Goal: Task Accomplishment & Management: Manage account settings

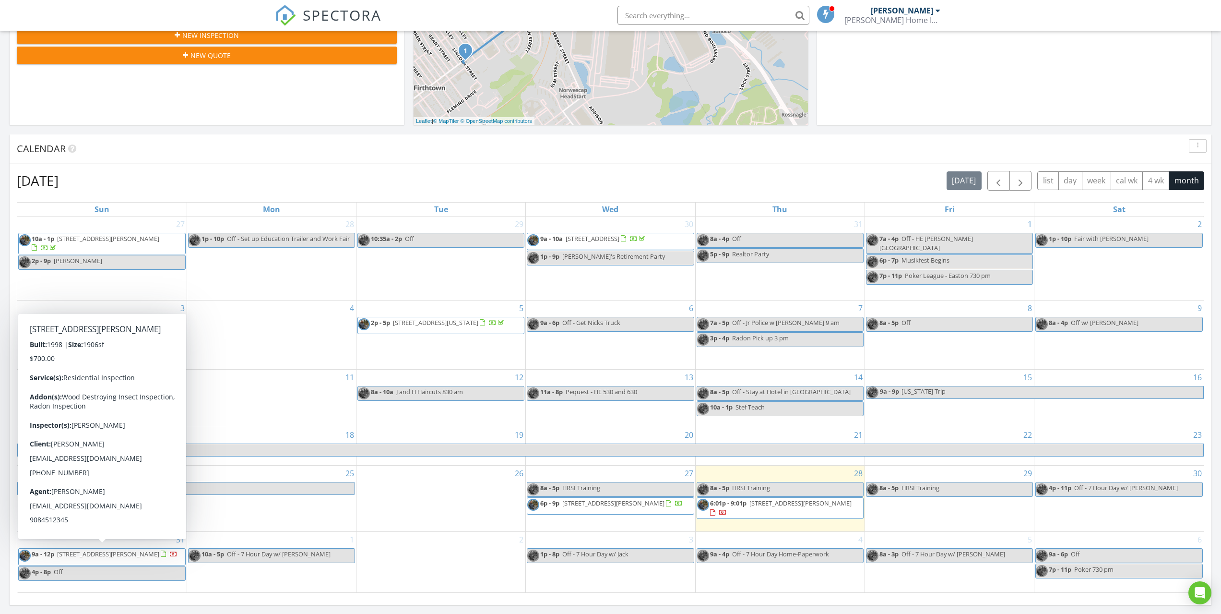
scroll to position [888, 1236]
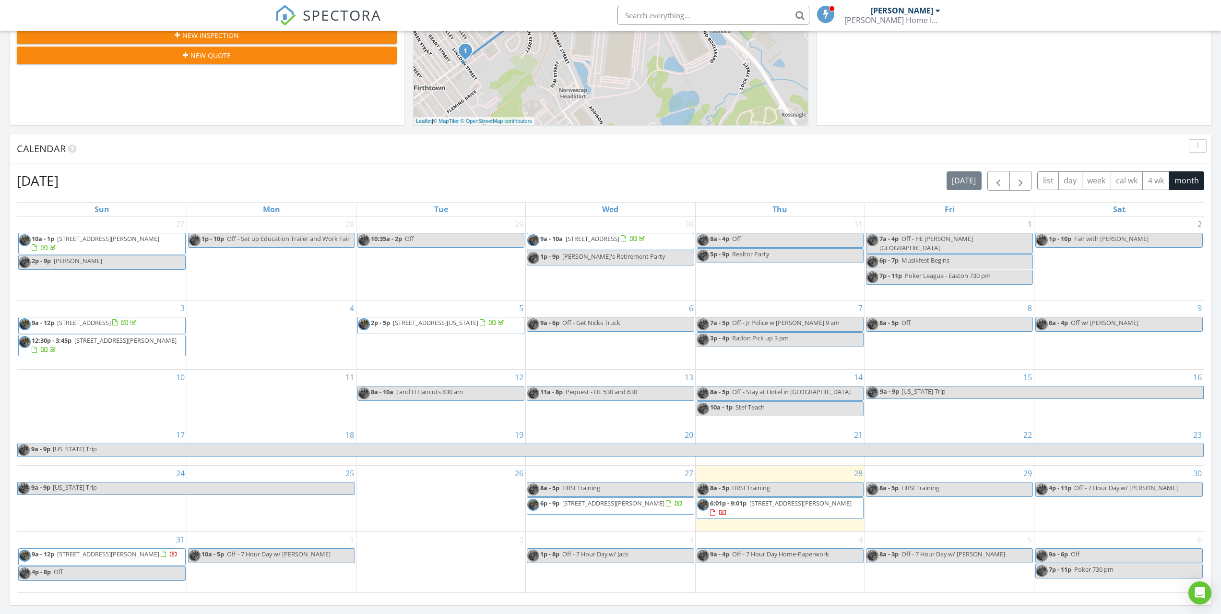
drag, startPoint x: 568, startPoint y: 18, endPoint x: 503, endPoint y: 68, distance: 82.2
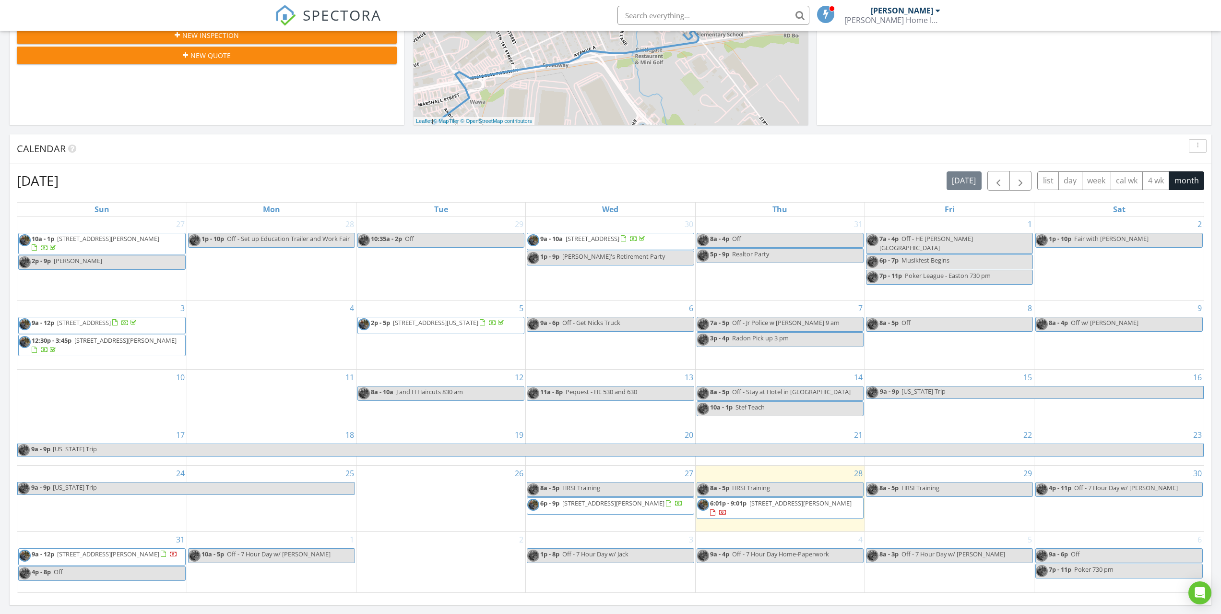
drag, startPoint x: 503, startPoint y: 68, endPoint x: 469, endPoint y: 134, distance: 74.7
drag, startPoint x: 469, startPoint y: 134, endPoint x: 473, endPoint y: 158, distance: 23.8
drag, startPoint x: 942, startPoint y: 95, endPoint x: 903, endPoint y: 107, distance: 40.7
drag, startPoint x: 903, startPoint y: 107, endPoint x: 909, endPoint y: 203, distance: 96.2
drag, startPoint x: 1174, startPoint y: 218, endPoint x: 1165, endPoint y: 227, distance: 11.9
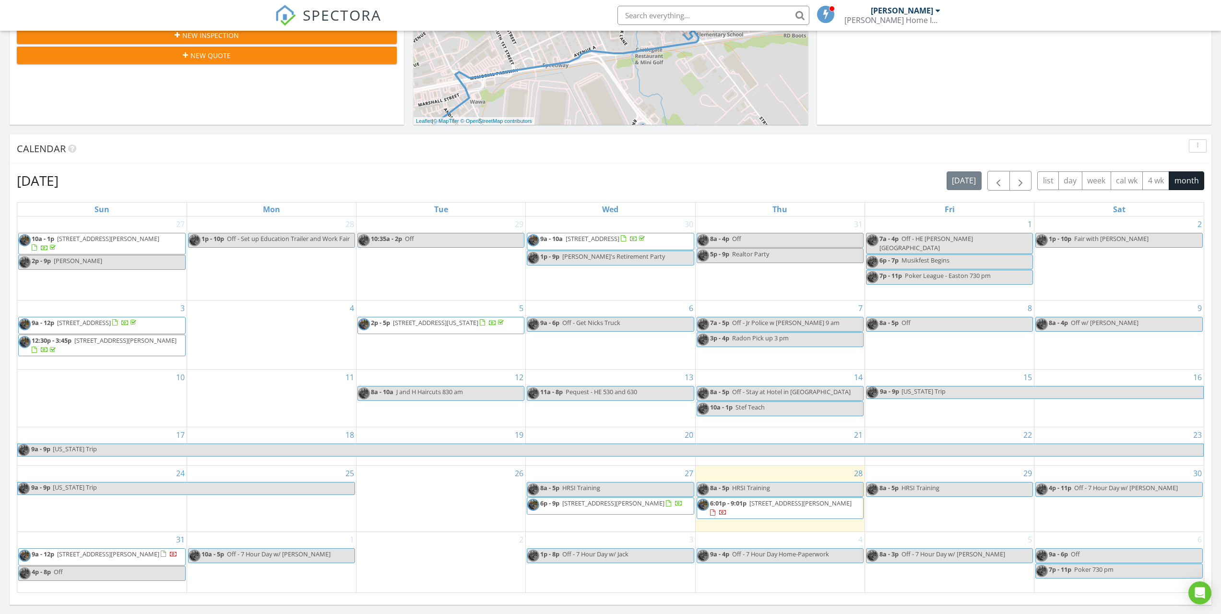
drag, startPoint x: 1165, startPoint y: 227, endPoint x: 1164, endPoint y: 231, distance: 4.9
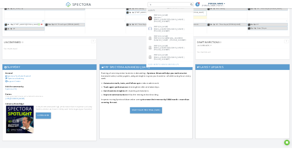
scroll to position [5, 5]
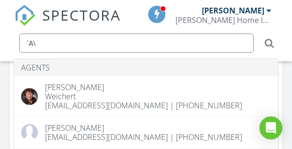
type input "[object Object]"
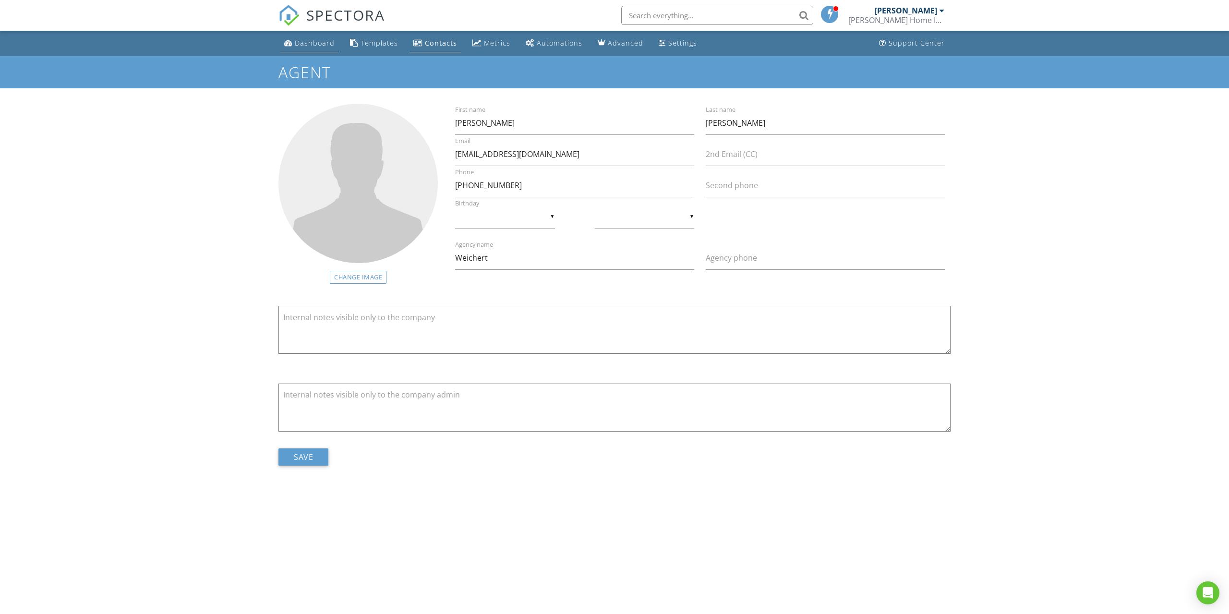
click at [292, 40] on div "Dashboard" at bounding box center [315, 42] width 40 height 9
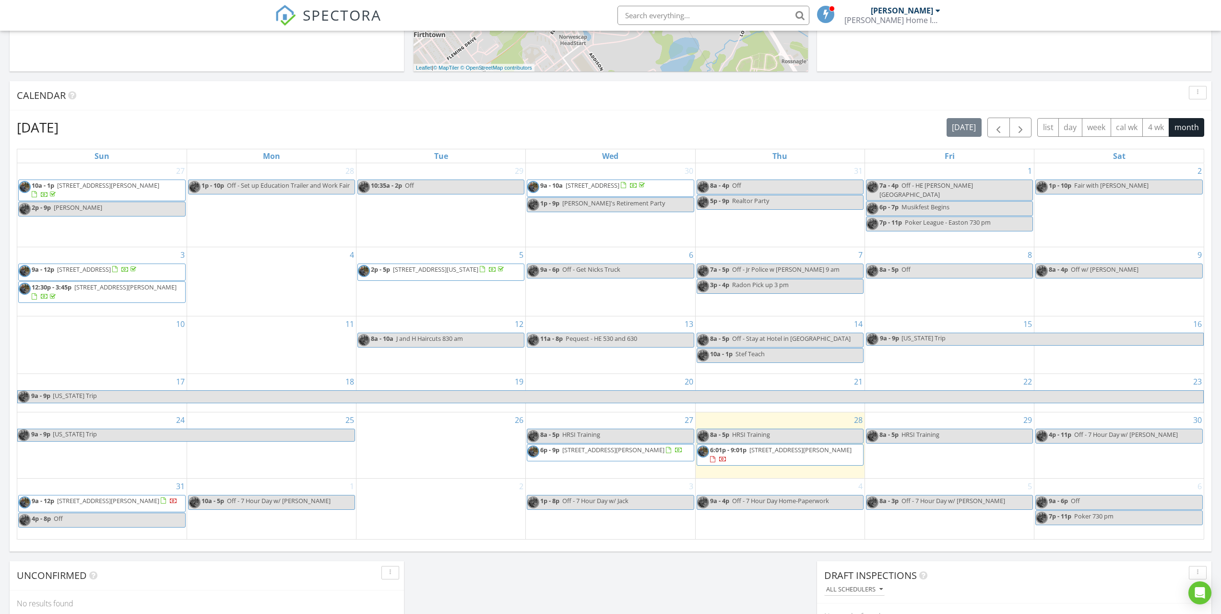
scroll to position [384, 0]
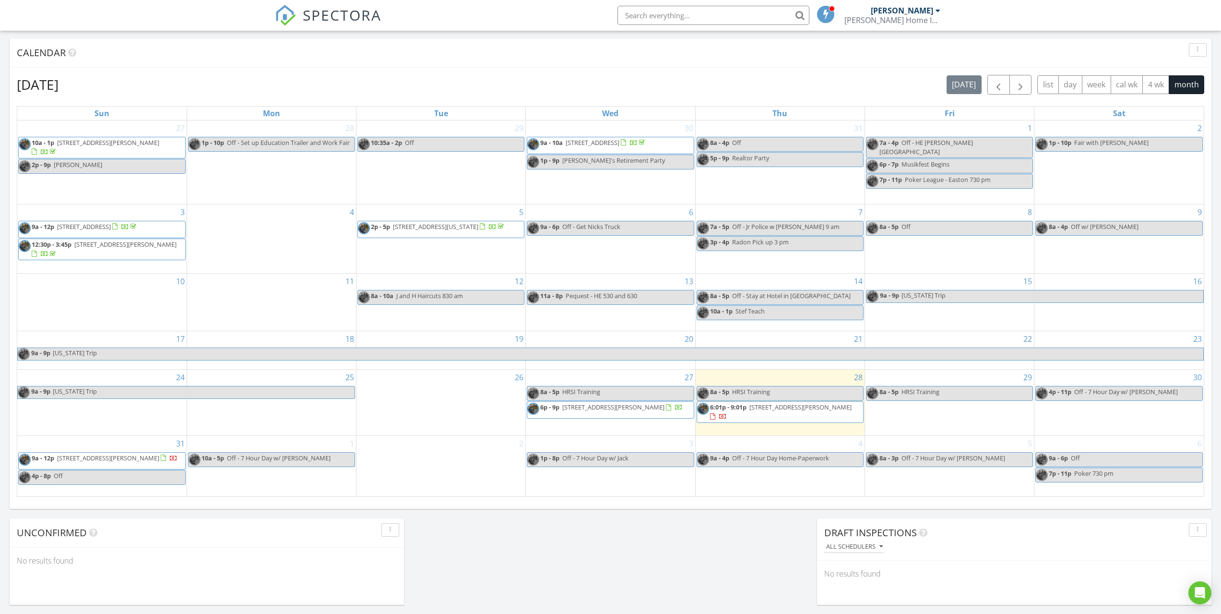
click at [1106, 412] on div "30 4p - 11p Off - 7 Hour Day w/ Adam" at bounding box center [1119, 403] width 169 height 66
click at [1100, 371] on icon at bounding box center [1102, 373] width 6 height 7
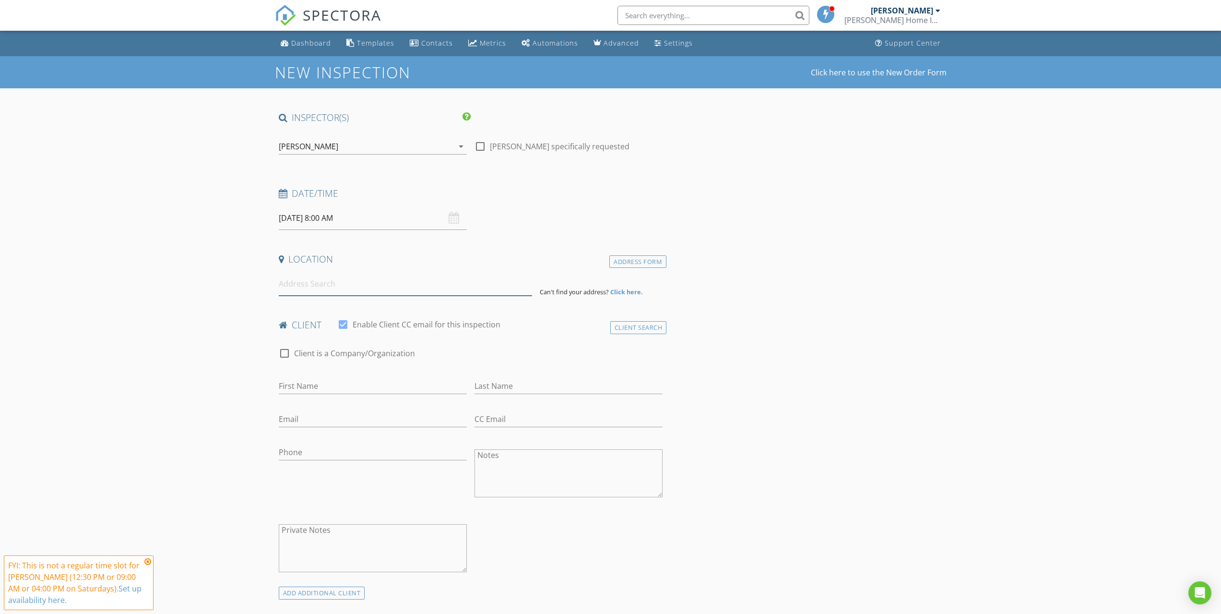
click at [420, 281] on input at bounding box center [405, 284] width 253 height 24
type input "[STREET_ADDRESS]"
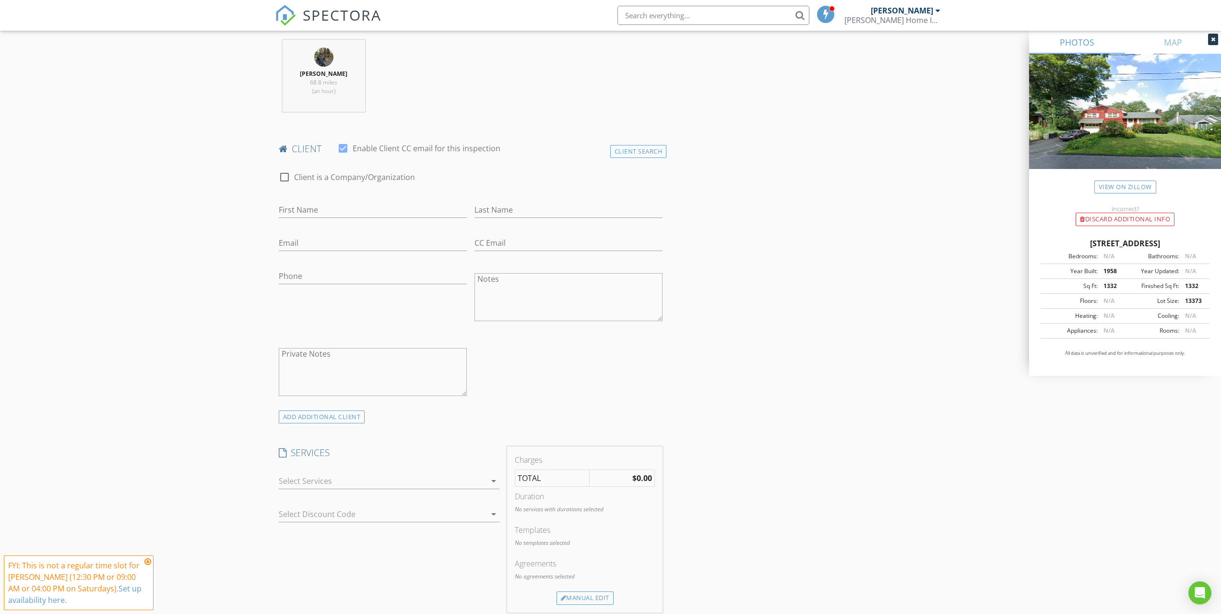
scroll to position [384, 0]
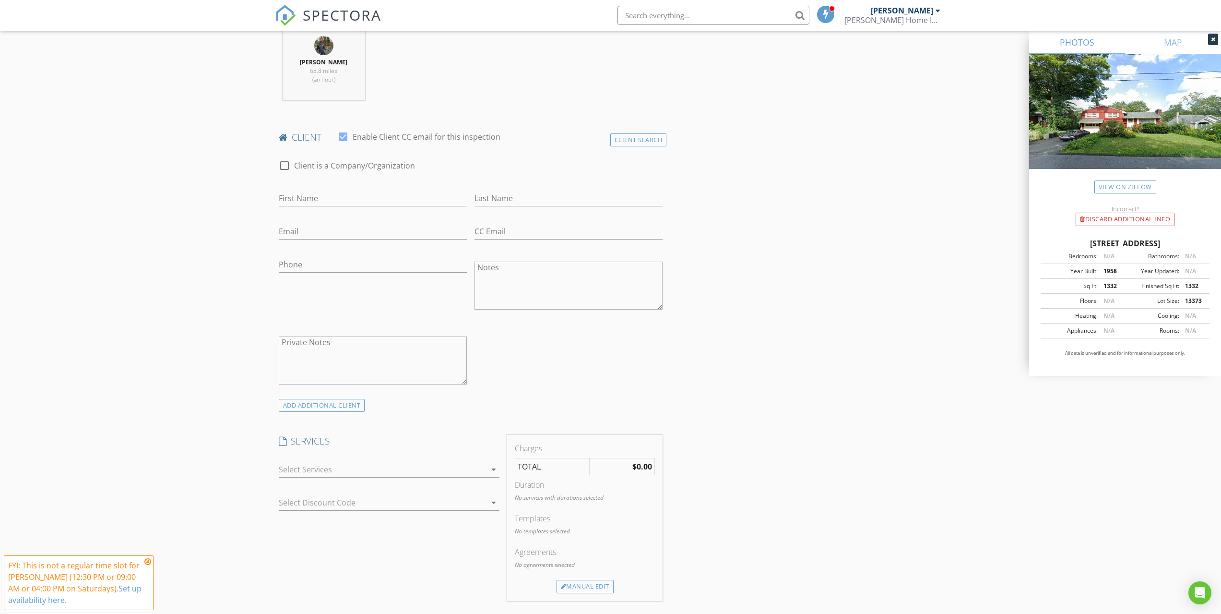
click at [427, 465] on div at bounding box center [382, 469] width 207 height 15
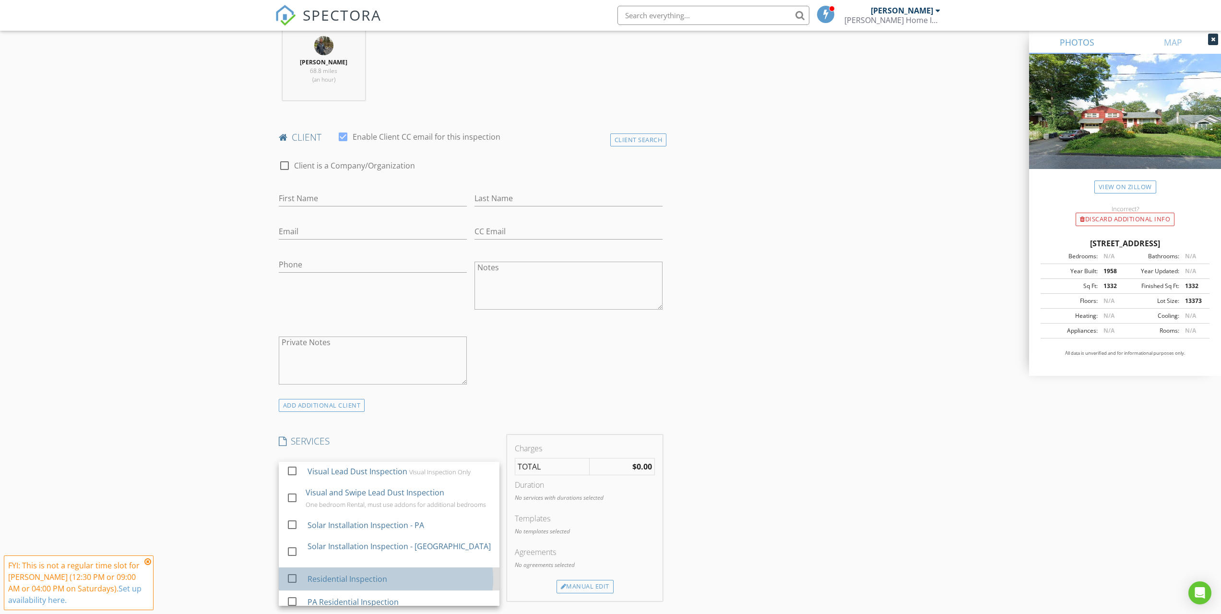
click at [382, 569] on div "Residential Inspection" at bounding box center [399, 578] width 184 height 19
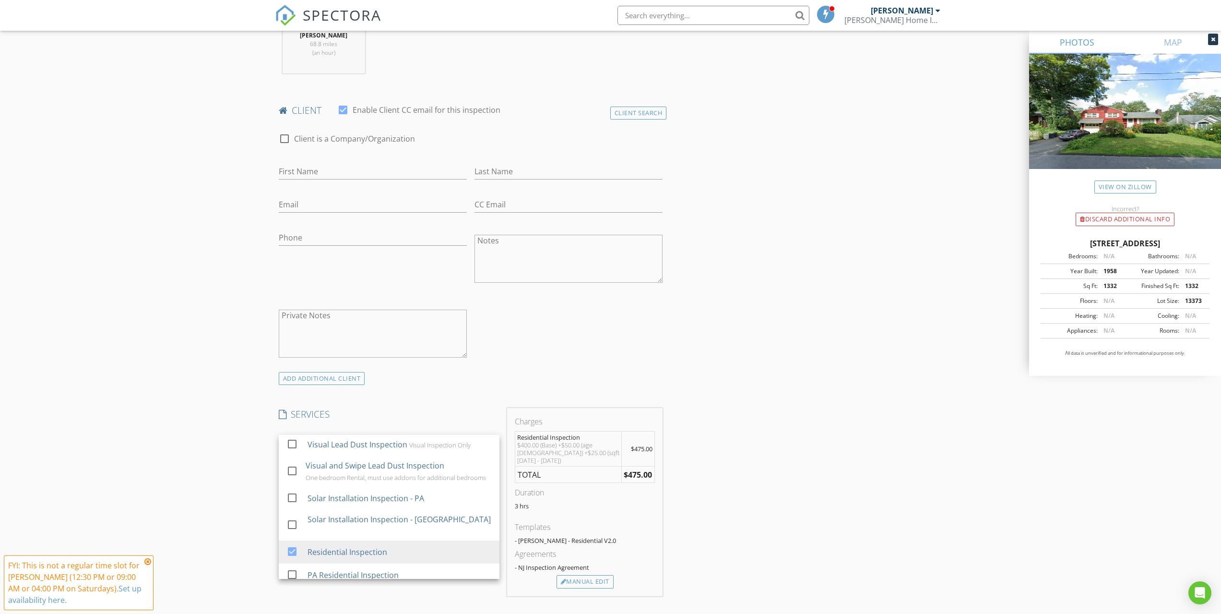
scroll to position [432, 0]
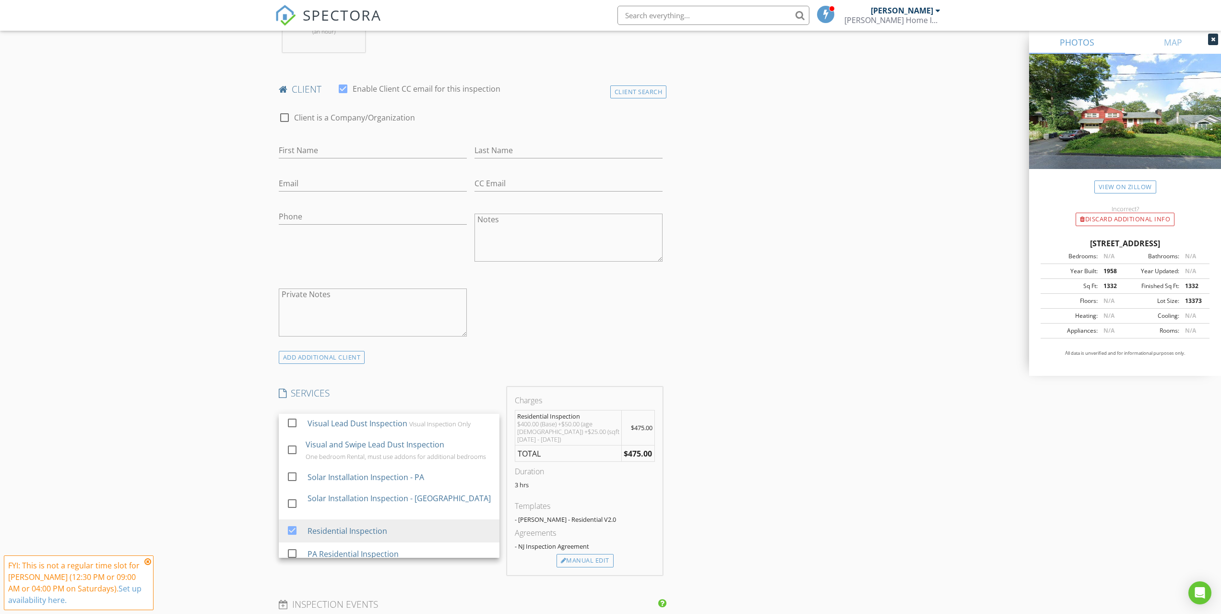
click at [749, 365] on div "INSPECTOR(S) check_box [PERSON_NAME] PRIMARY [GEOGRAPHIC_DATA][PERSON_NAME] arr…" at bounding box center [611, 514] width 672 height 1671
click at [310, 456] on div at bounding box center [382, 454] width 207 height 15
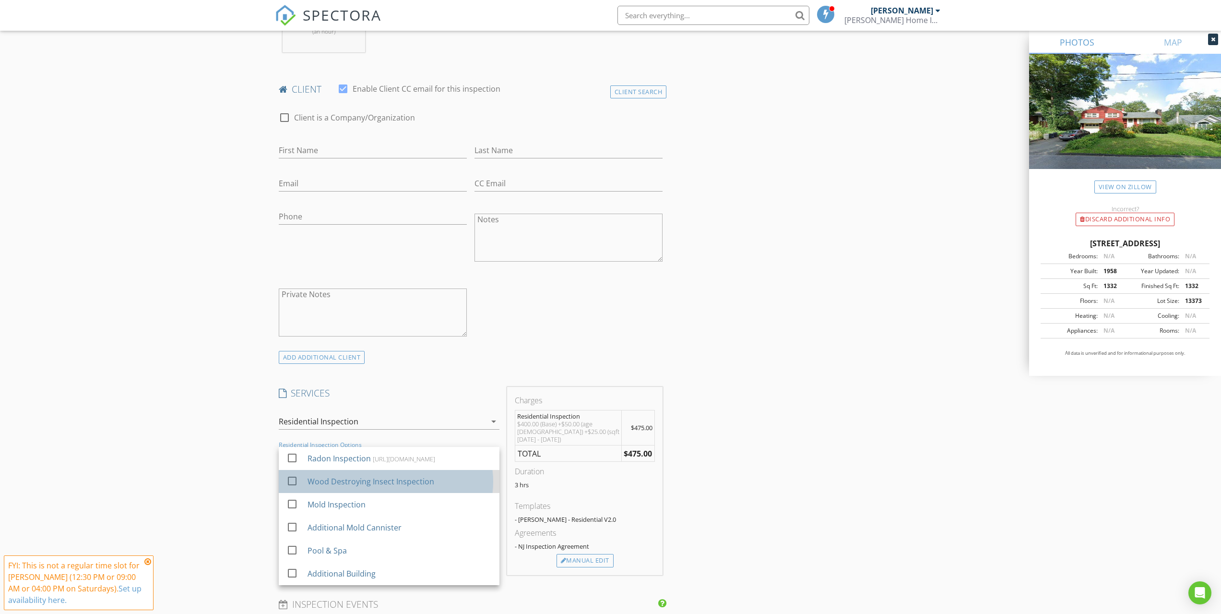
click at [329, 479] on div "Wood Destroying Insect Inspection" at bounding box center [399, 481] width 184 height 19
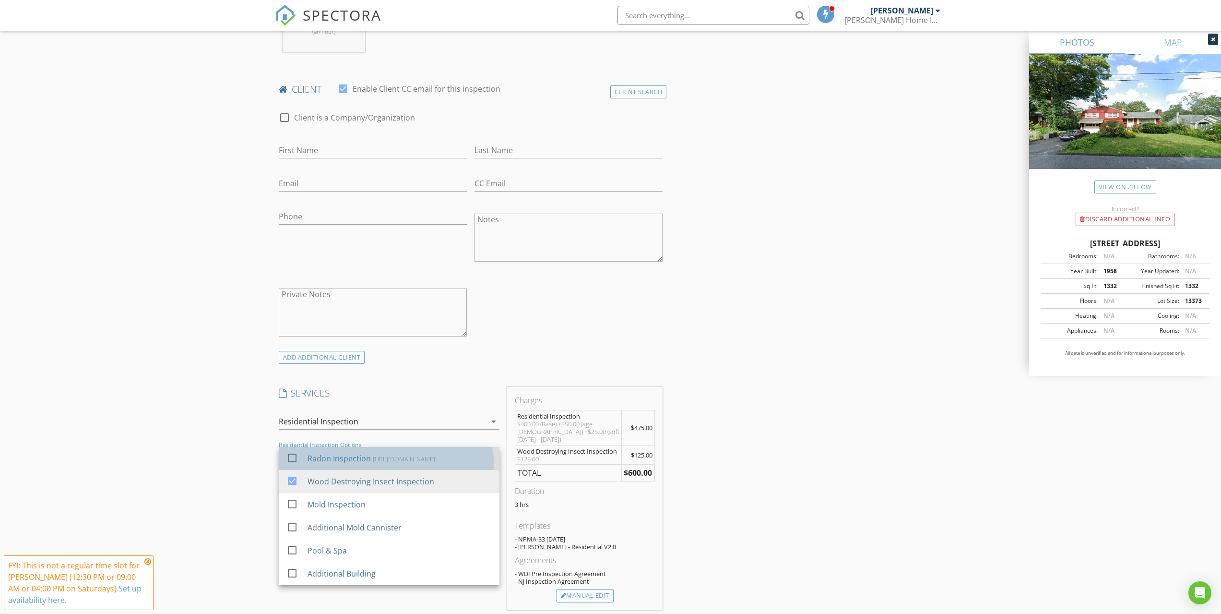
click at [372, 463] on div "[URL][DOMAIN_NAME]" at bounding box center [403, 459] width 62 height 8
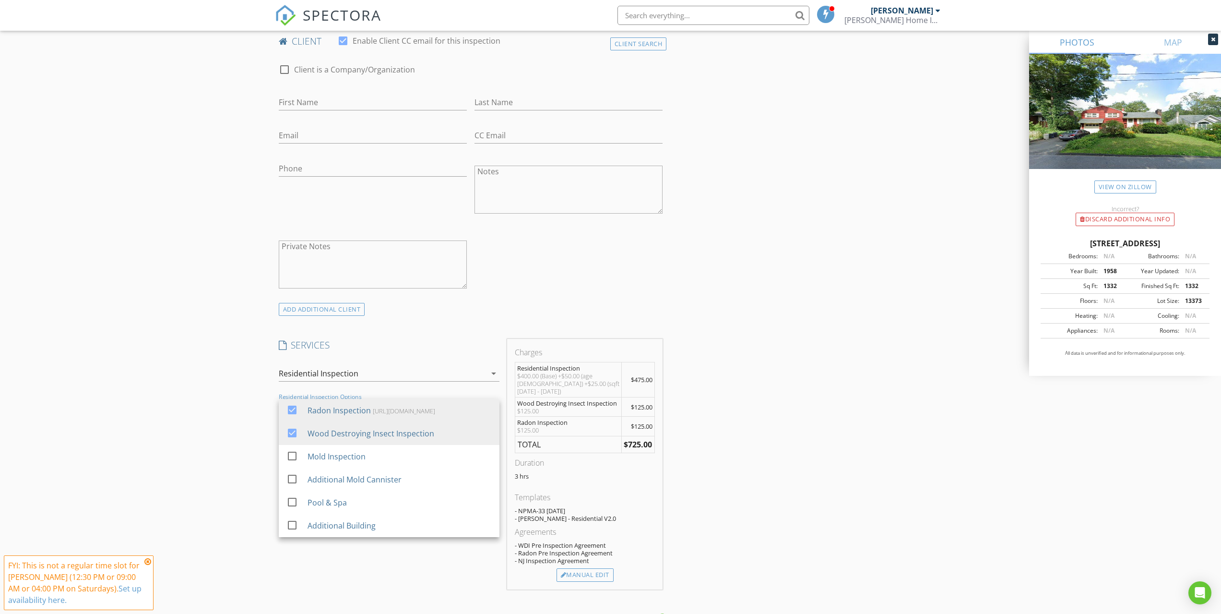
scroll to position [2, 0]
click at [881, 383] on div "INSPECTOR(S) check_box Jordan Holmes PRIMARY Jordan Holmes arrow_drop_down chec…" at bounding box center [611, 497] width 672 height 1733
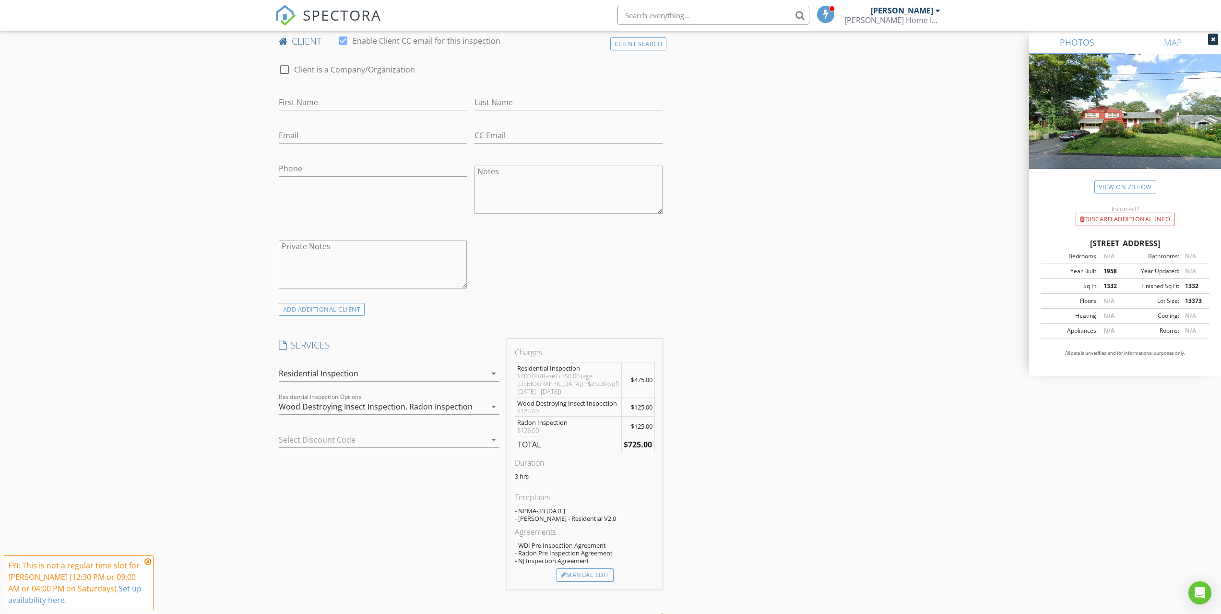
click at [147, 564] on icon at bounding box center [147, 562] width 7 height 8
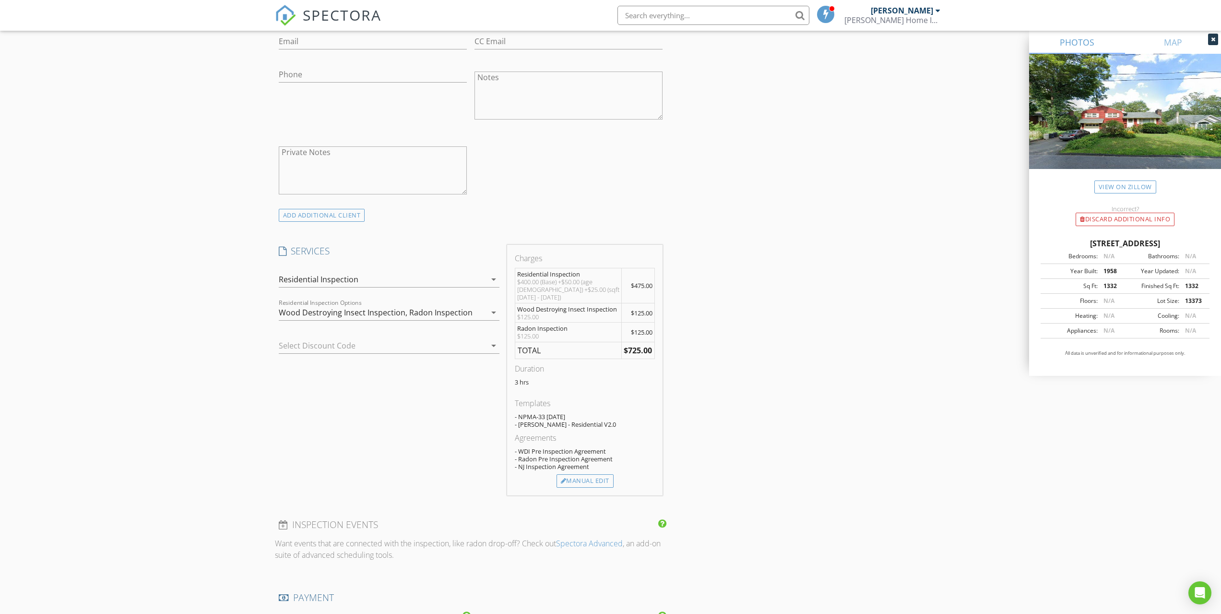
scroll to position [576, 0]
click at [463, 311] on div "Radon Inspection" at bounding box center [440, 310] width 63 height 9
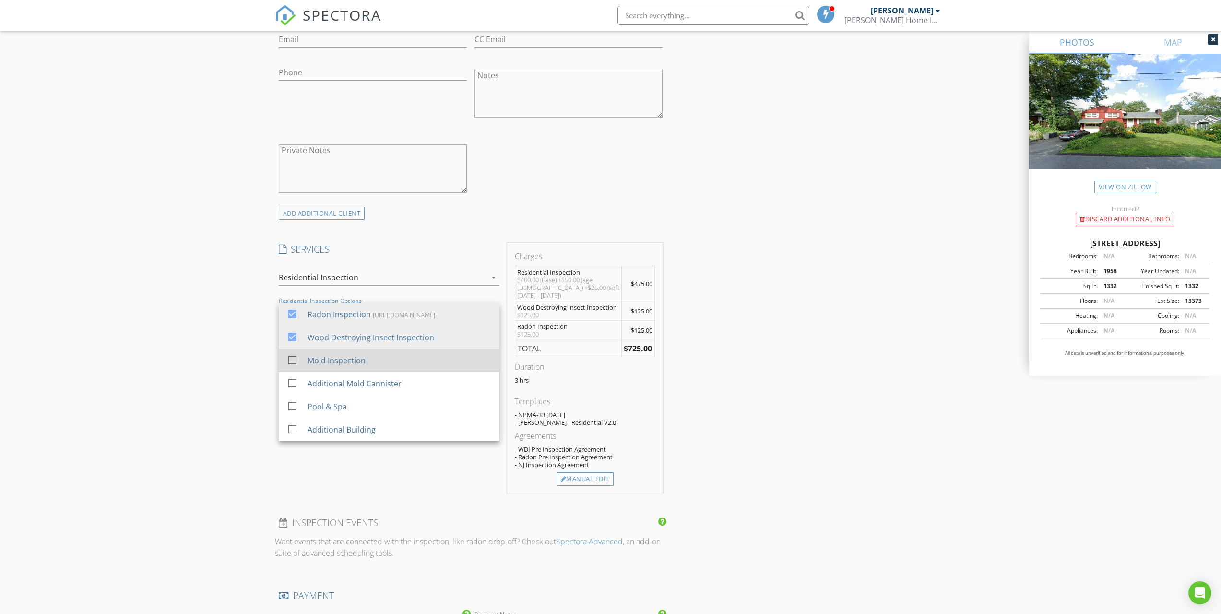
click at [413, 364] on div "Mold Inspection" at bounding box center [399, 360] width 184 height 19
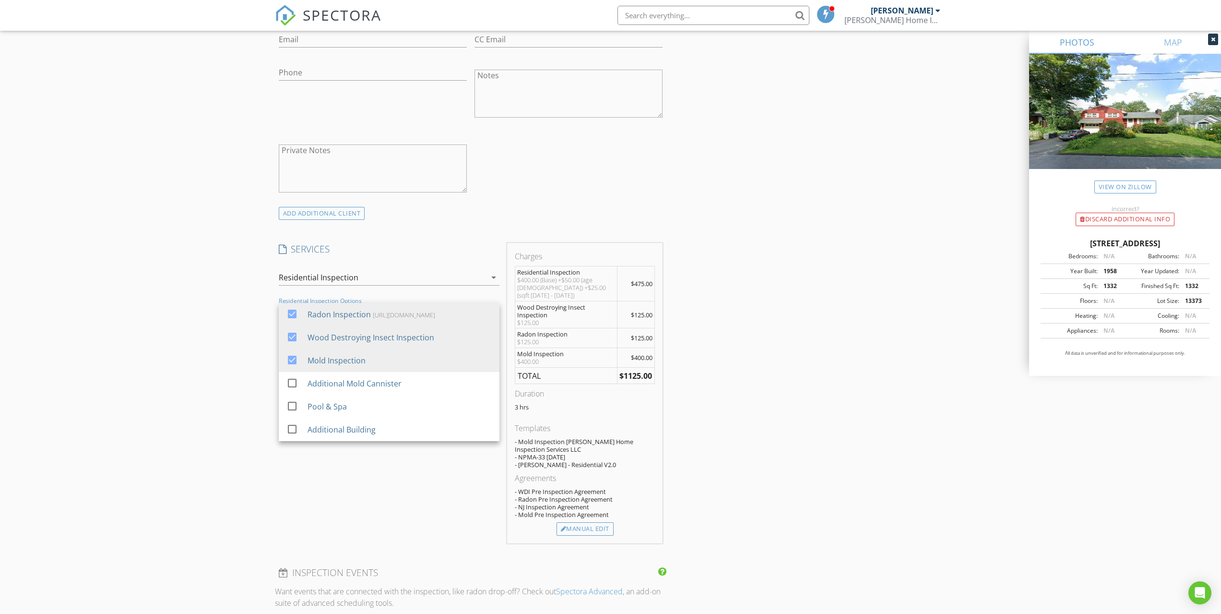
click at [710, 348] on div "INSPECTOR(S) check_box Jordan Holmes PRIMARY Jordan Holmes arrow_drop_down chec…" at bounding box center [611, 426] width 672 height 1783
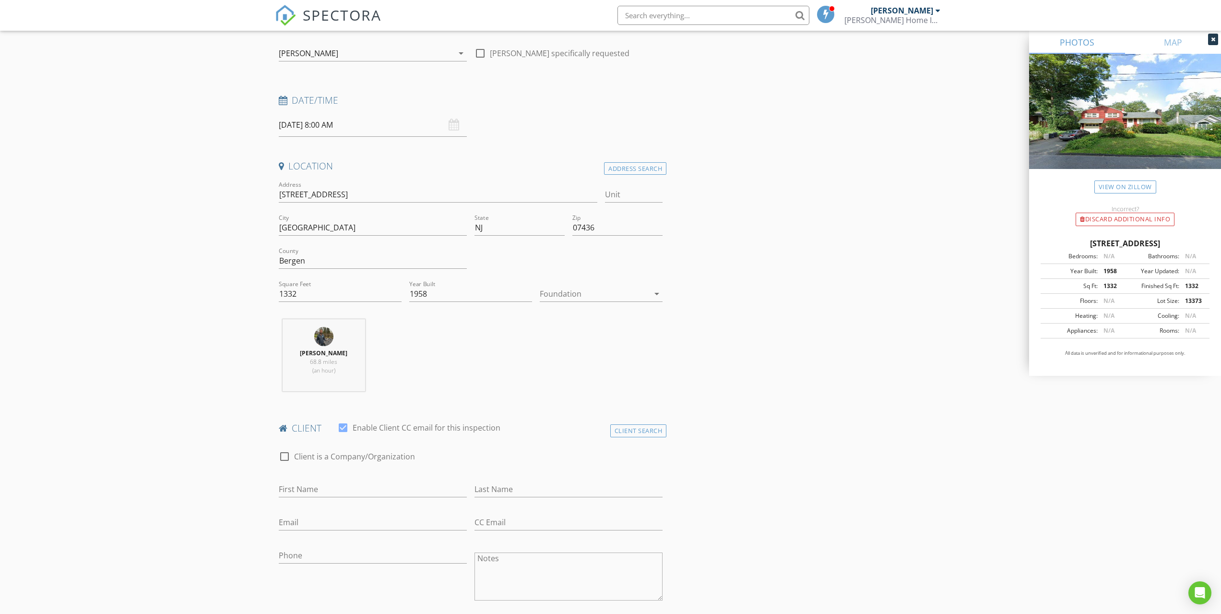
scroll to position [192, 0]
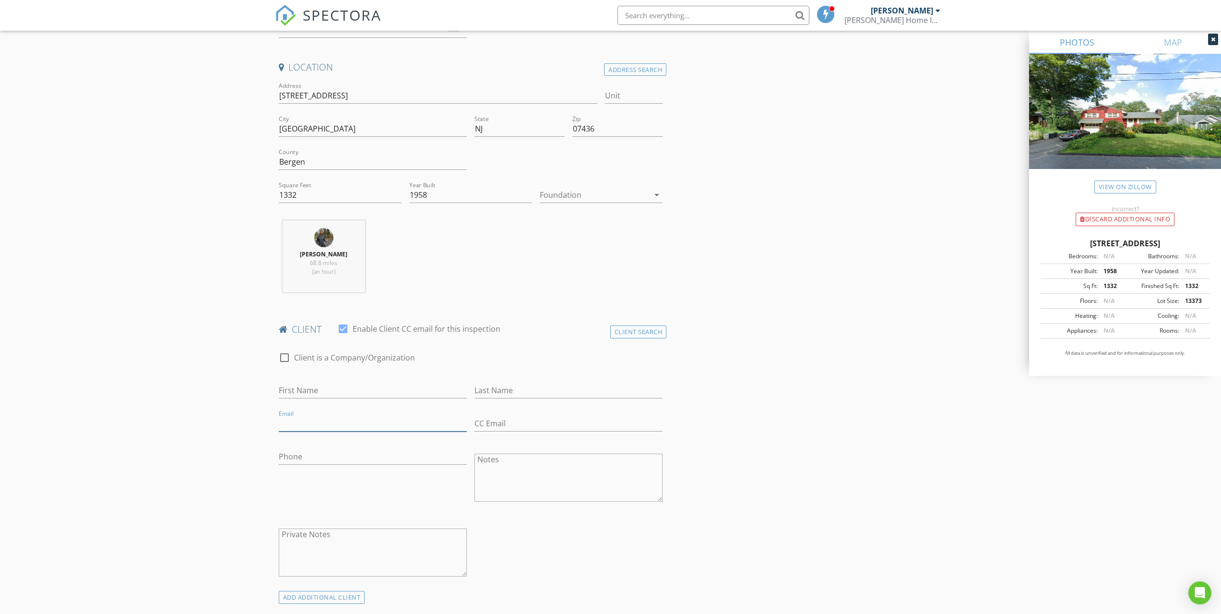
click at [333, 420] on input "Email" at bounding box center [373, 424] width 188 height 16
type input "[EMAIL_ADDRESS][DOMAIN_NAME]"
click at [344, 395] on input "First Name" at bounding box center [373, 390] width 188 height 16
type input "[PERSON_NAME]"
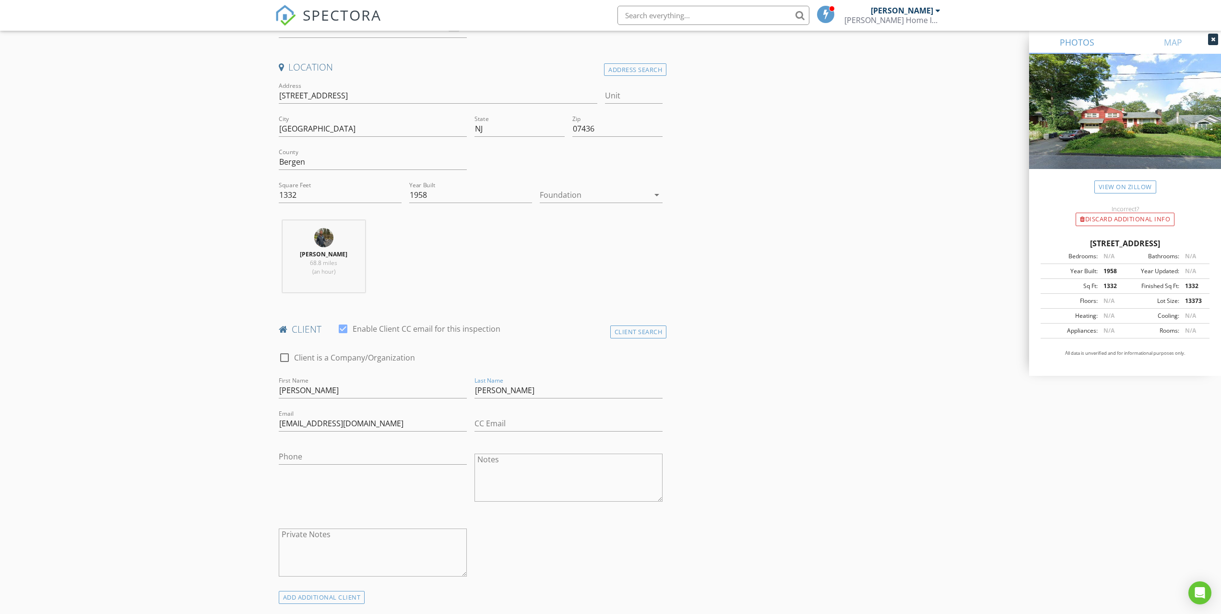
click at [348, 446] on div "Phone" at bounding box center [373, 458] width 188 height 31
click at [348, 459] on input "Phone" at bounding box center [373, 457] width 188 height 16
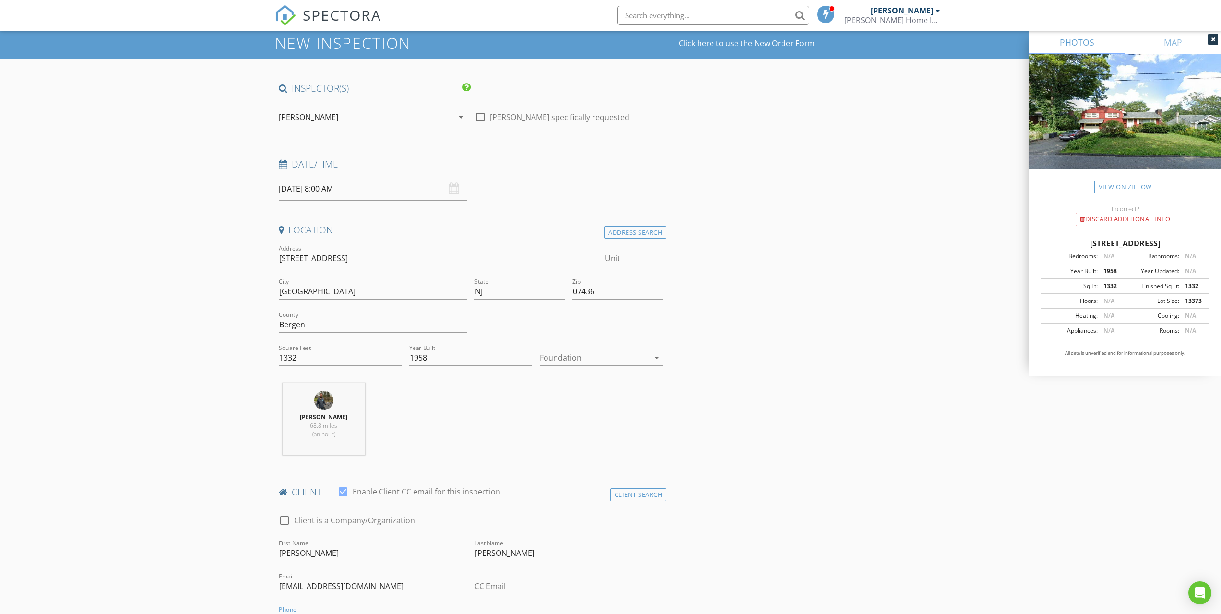
scroll to position [96, 0]
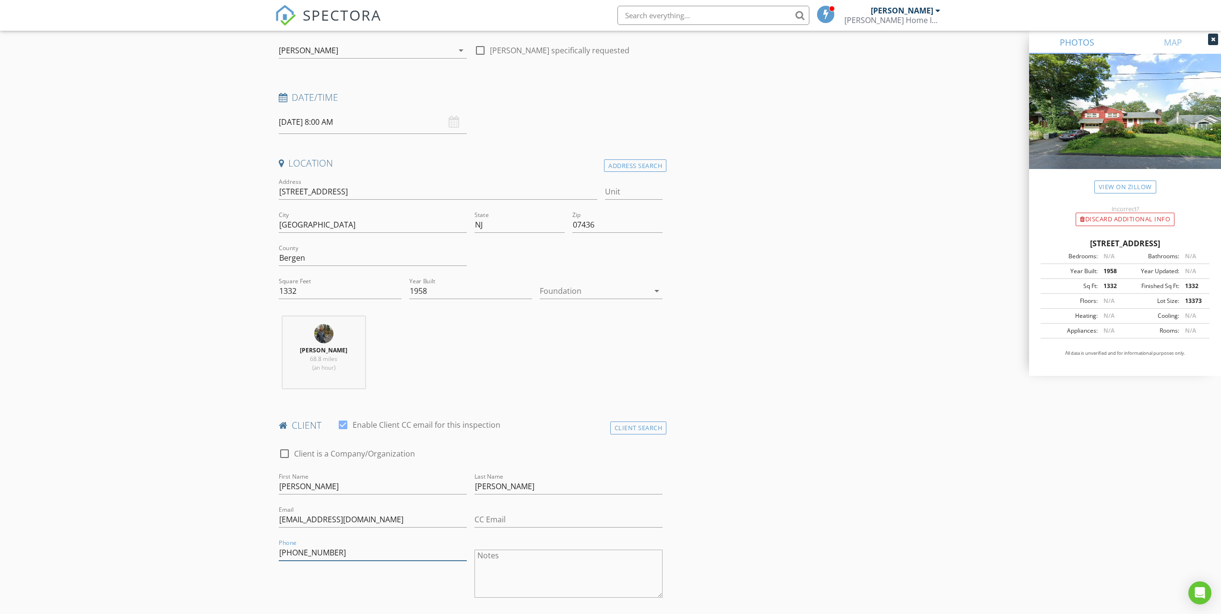
type input "[PHONE_NUMBER]"
click at [326, 122] on input "08/30/2025 8:00 AM" at bounding box center [373, 122] width 188 height 24
type input "09"
type input "[DATE] 9:00 AM"
click at [335, 279] on span at bounding box center [334, 281] width 7 height 10
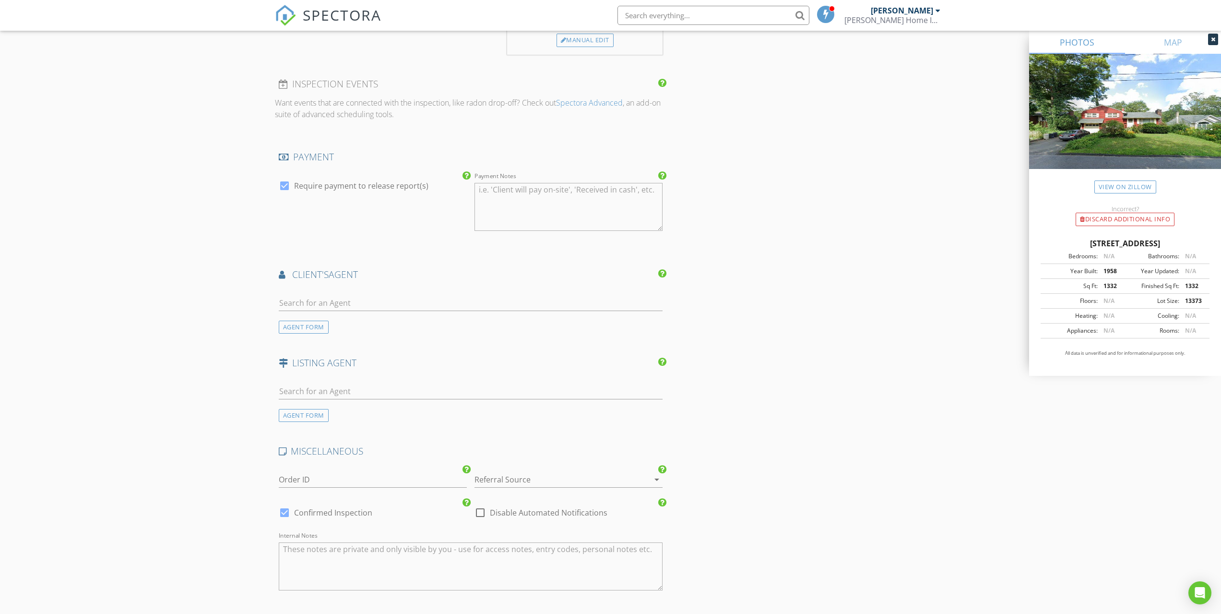
scroll to position [1296, 0]
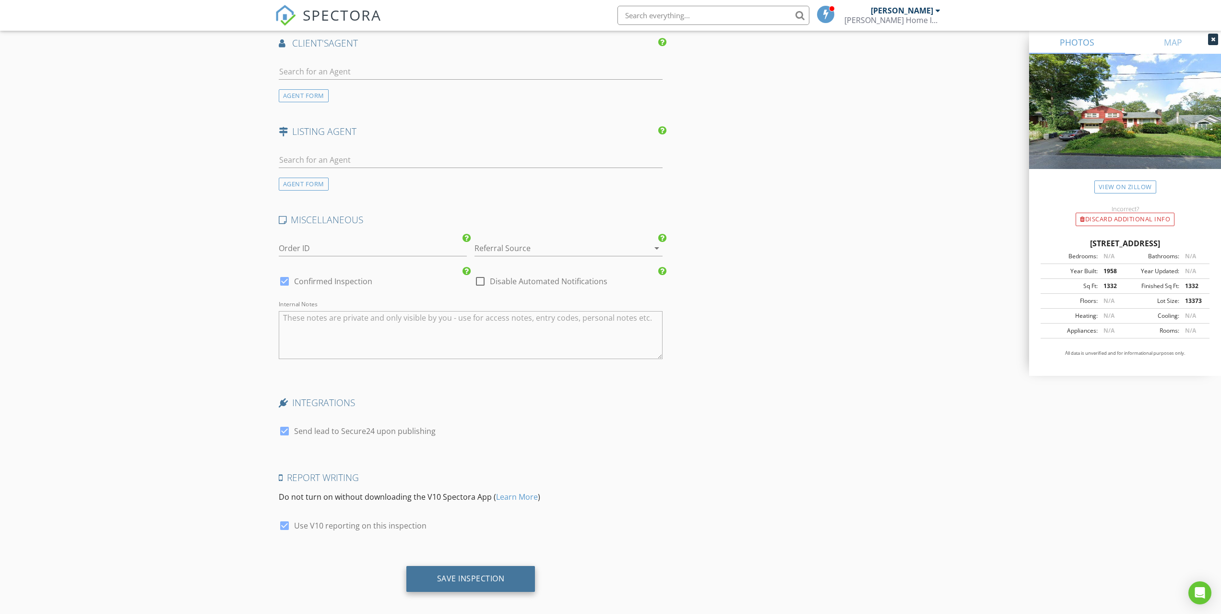
click at [511, 574] on div "Save Inspection" at bounding box center [470, 579] width 129 height 26
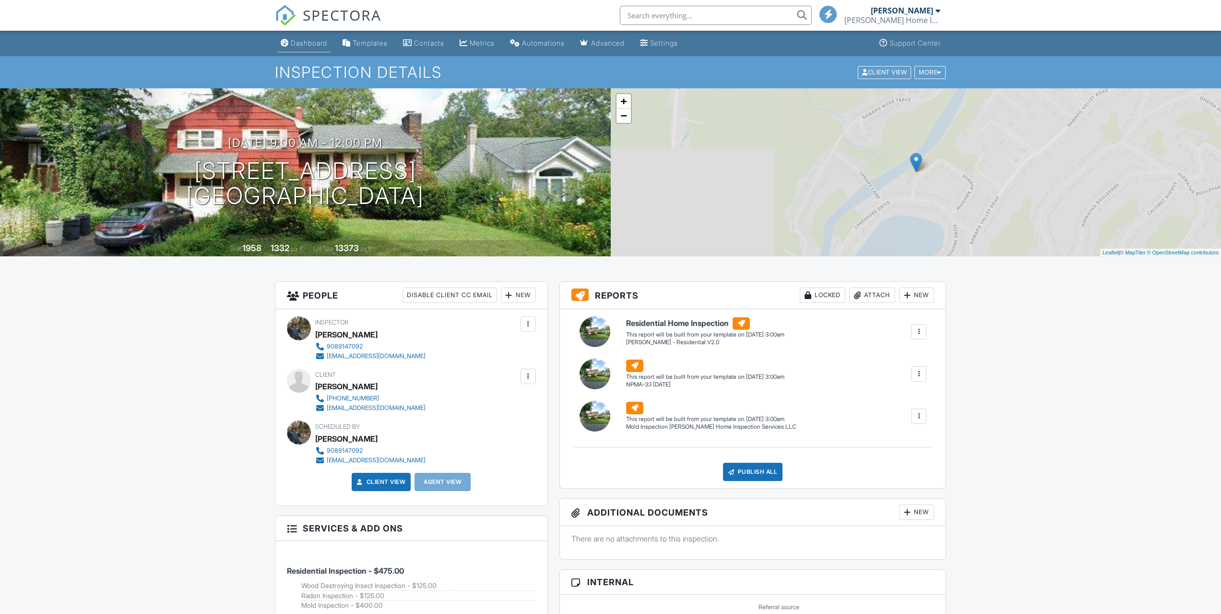
click at [282, 48] on link "Dashboard" at bounding box center [304, 44] width 54 height 18
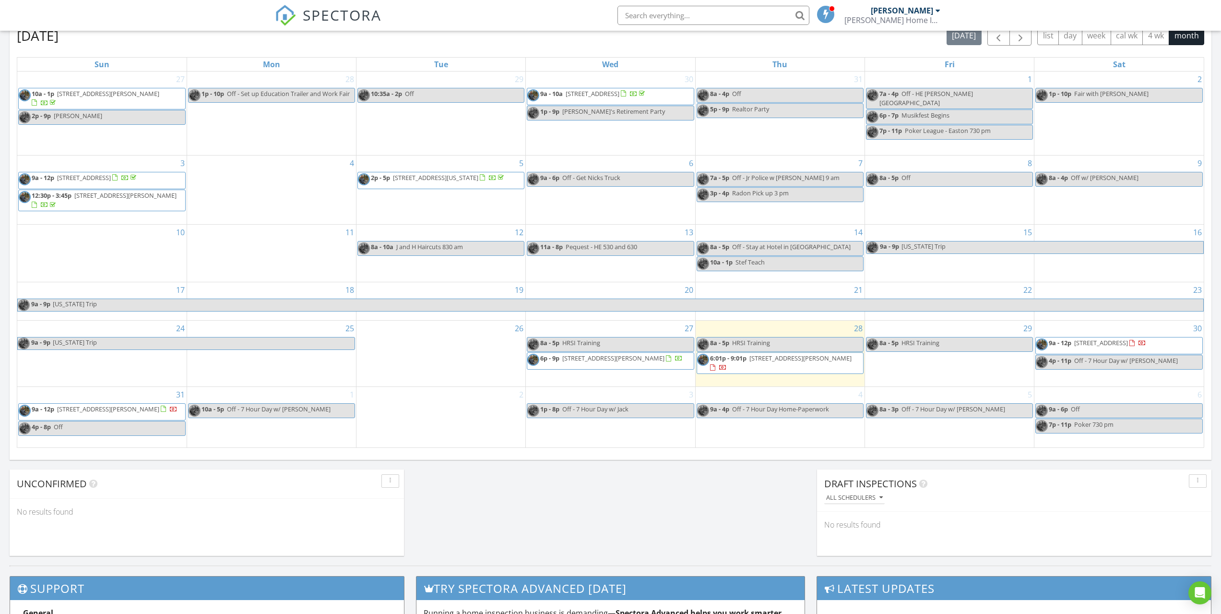
scroll to position [432, 0]
click at [1221, 283] on html "SPECTORA Jordan Holmes Watson Home Inspection Services LLC Role: Inspector Chan…" at bounding box center [610, 247] width 1221 height 1359
click at [1137, 345] on div at bounding box center [1134, 345] width 8 height 8
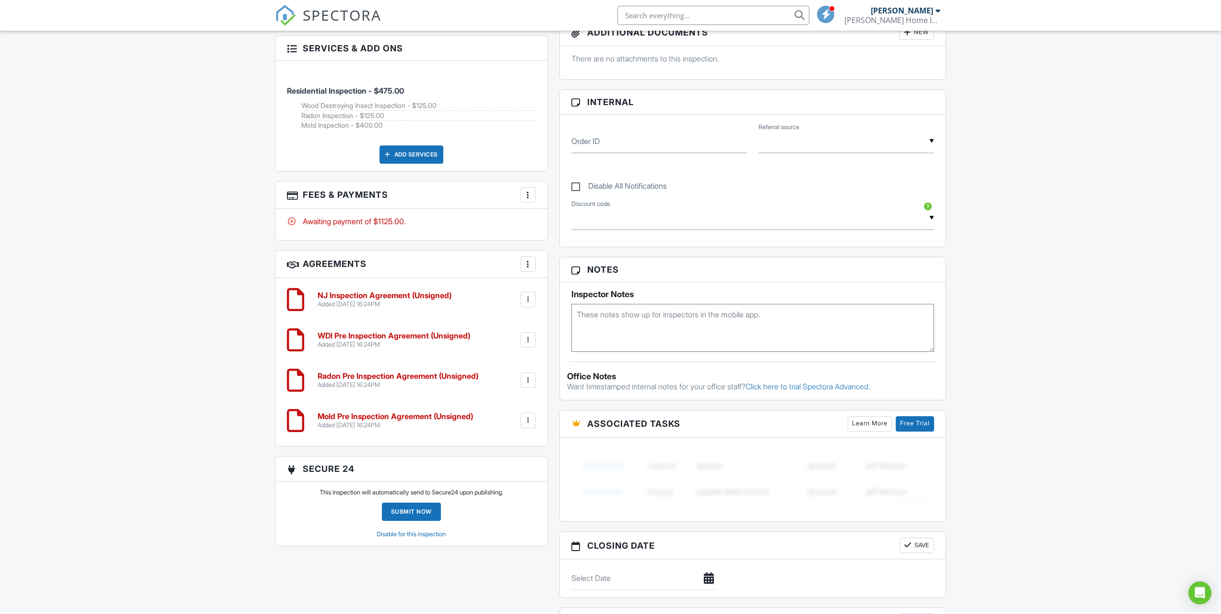
click at [530, 196] on div at bounding box center [529, 195] width 10 height 10
click at [542, 224] on li "Edit Fees & Payments" at bounding box center [576, 224] width 100 height 24
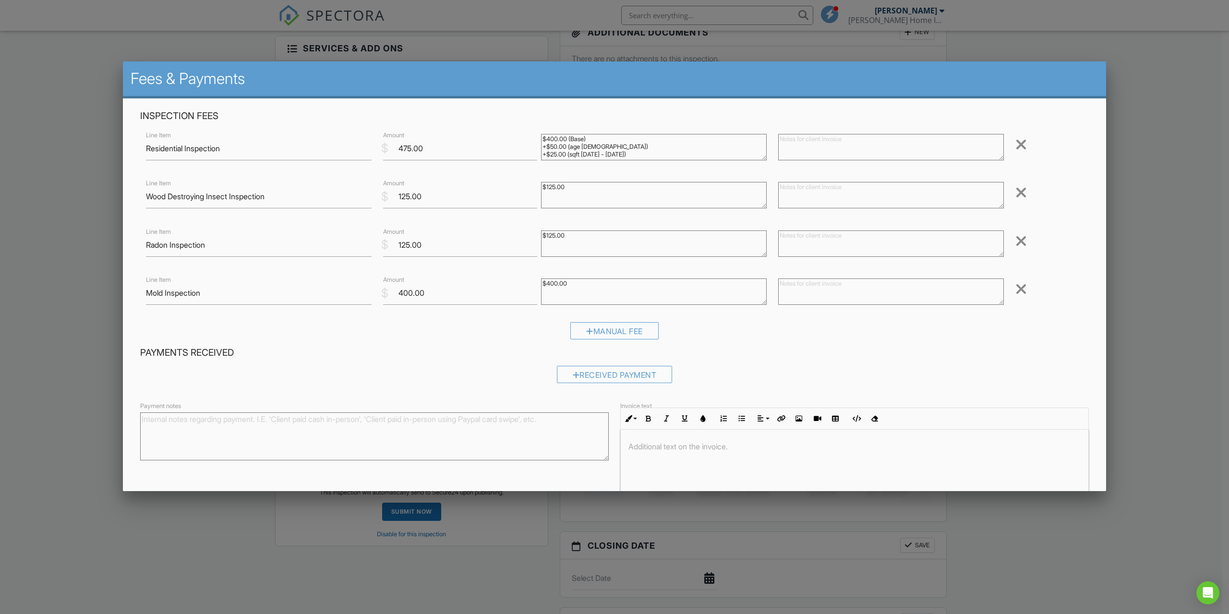
click at [1015, 286] on div at bounding box center [1021, 288] width 12 height 15
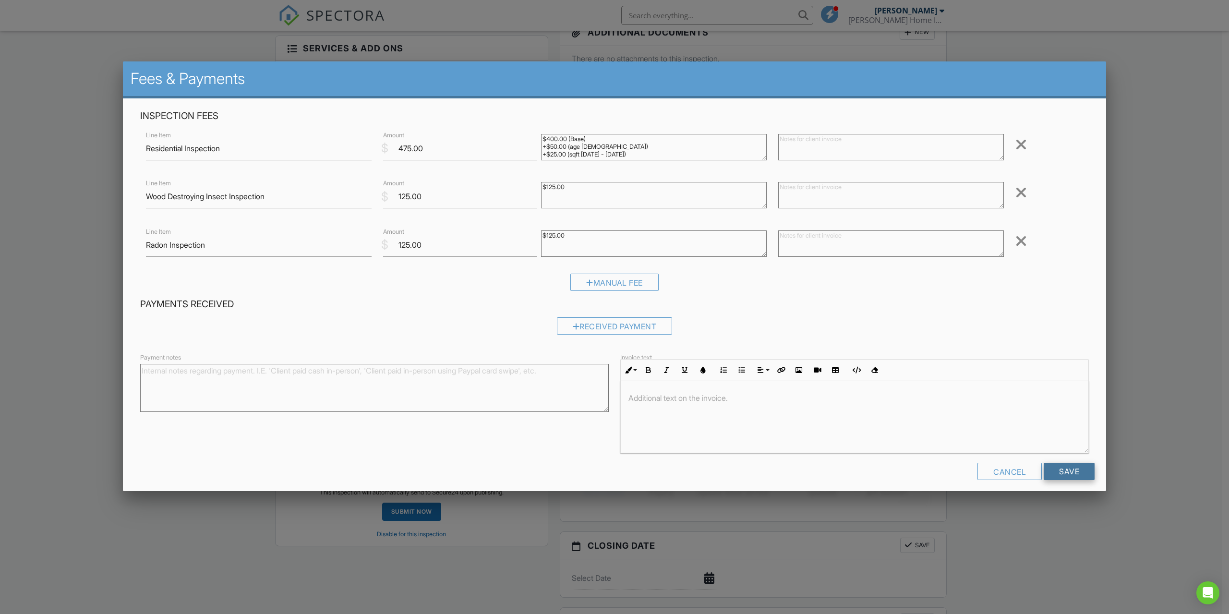
click at [1060, 469] on input "Save" at bounding box center [1068, 471] width 51 height 17
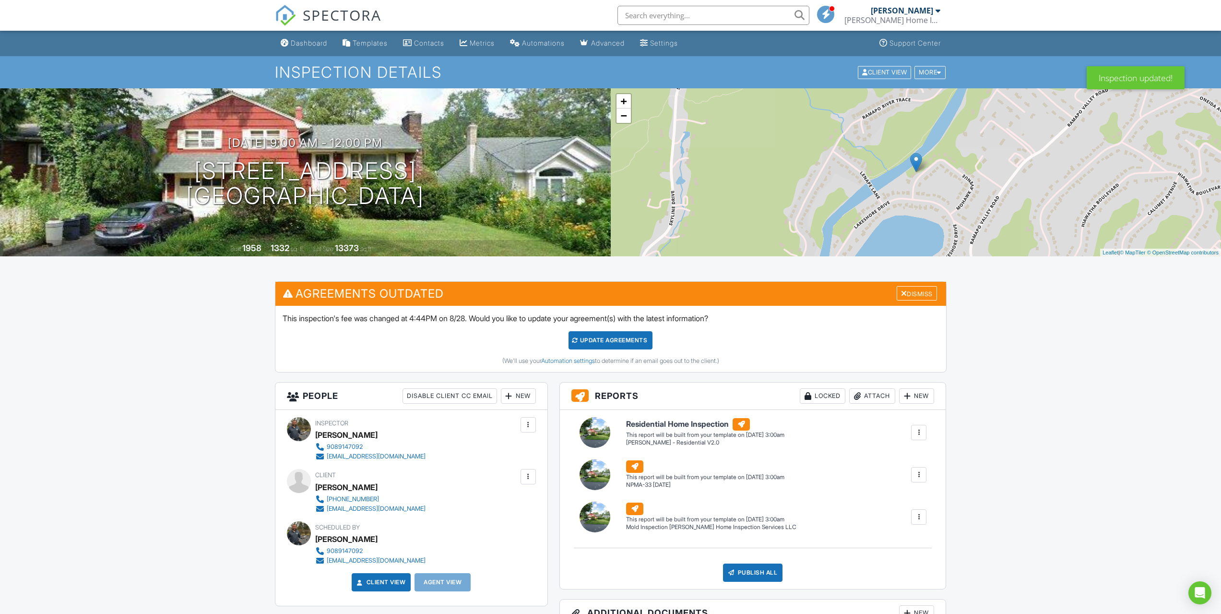
click at [605, 340] on div "Update Agreements" at bounding box center [611, 340] width 84 height 18
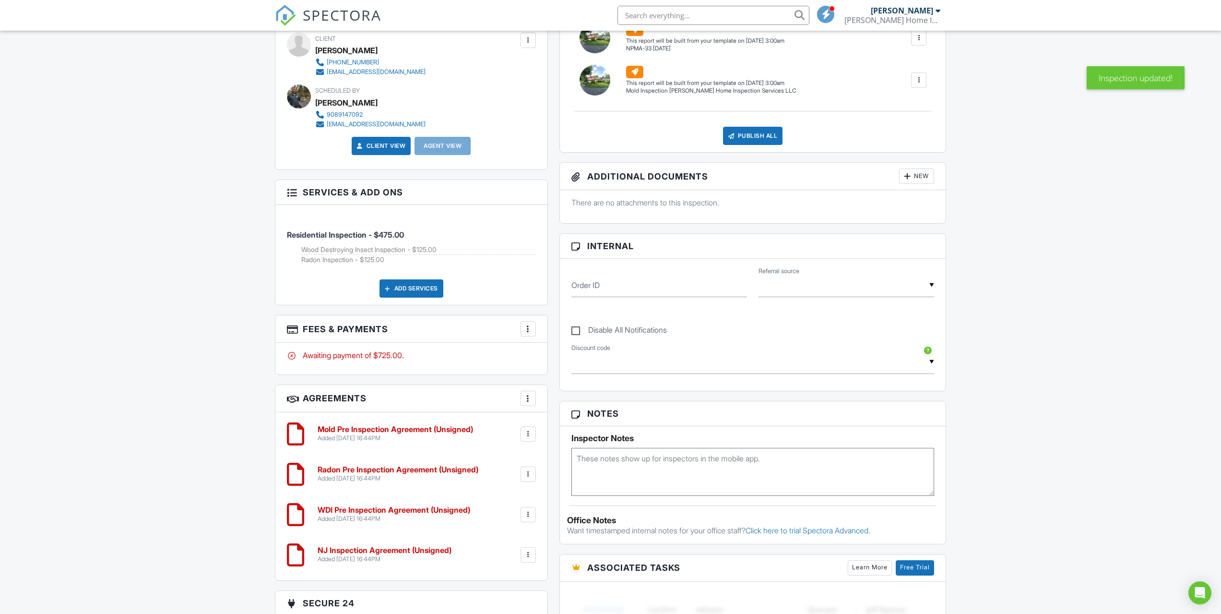
click at [525, 432] on div at bounding box center [529, 434] width 10 height 10
click at [503, 509] on li "Delete" at bounding box center [503, 508] width 55 height 24
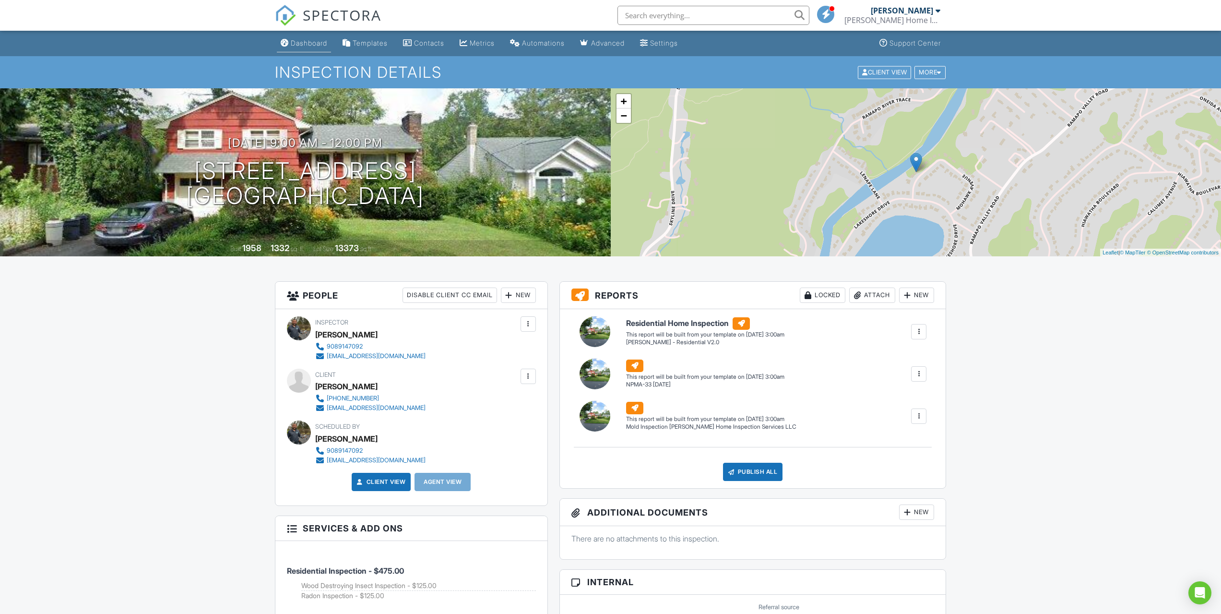
click at [305, 46] on div "Dashboard" at bounding box center [309, 43] width 36 height 8
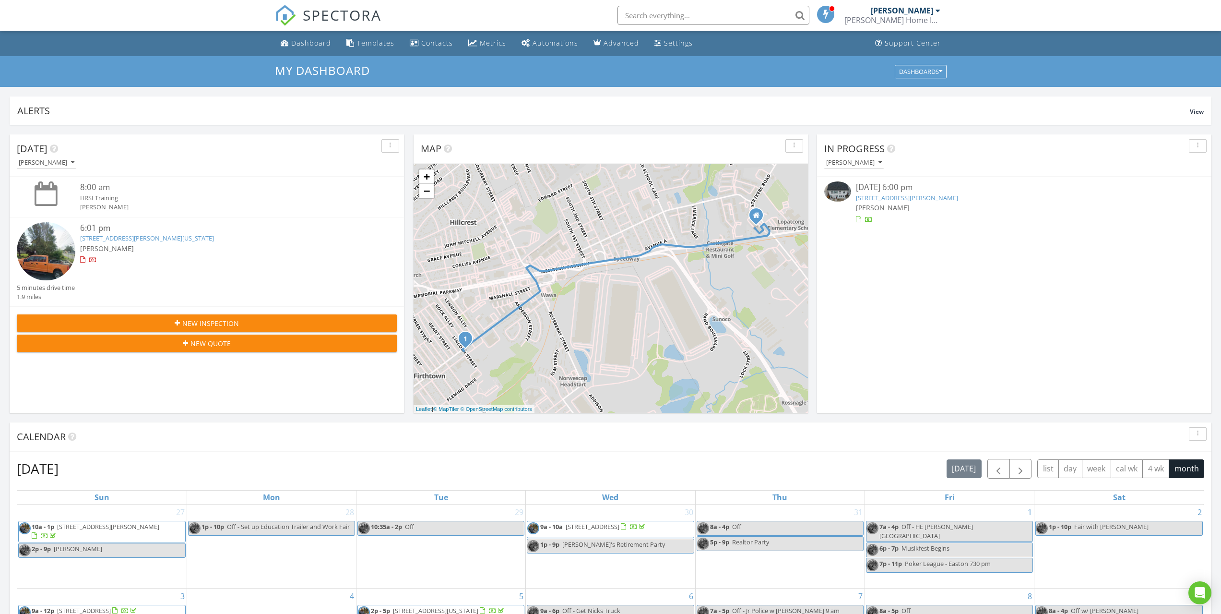
click at [843, 188] on img at bounding box center [837, 191] width 27 height 20
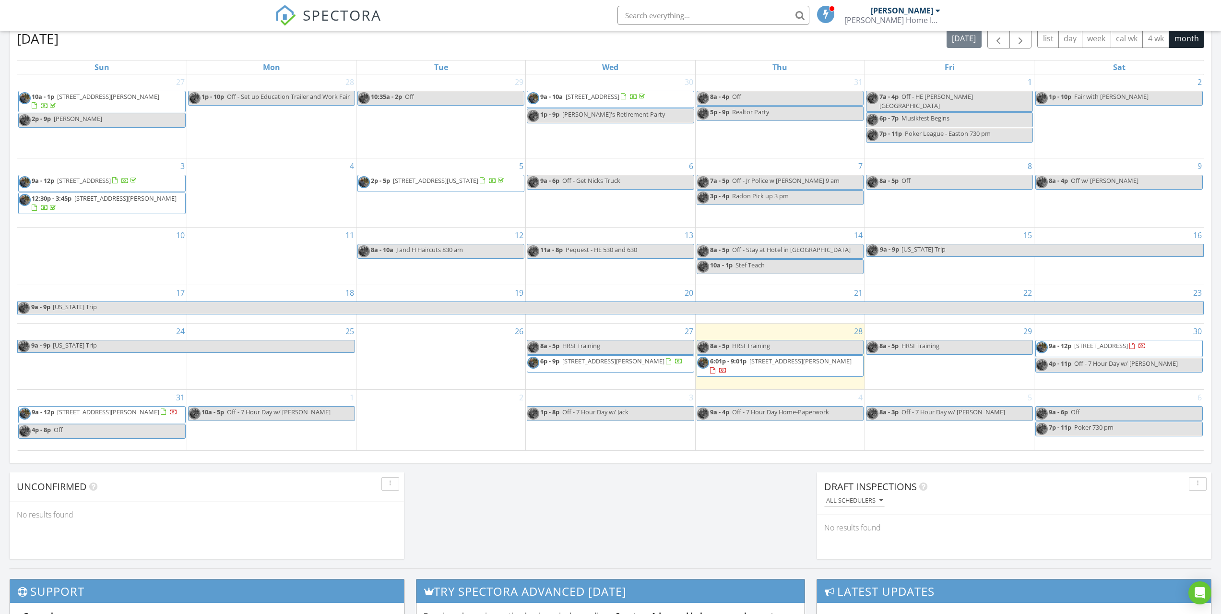
scroll to position [432, 0]
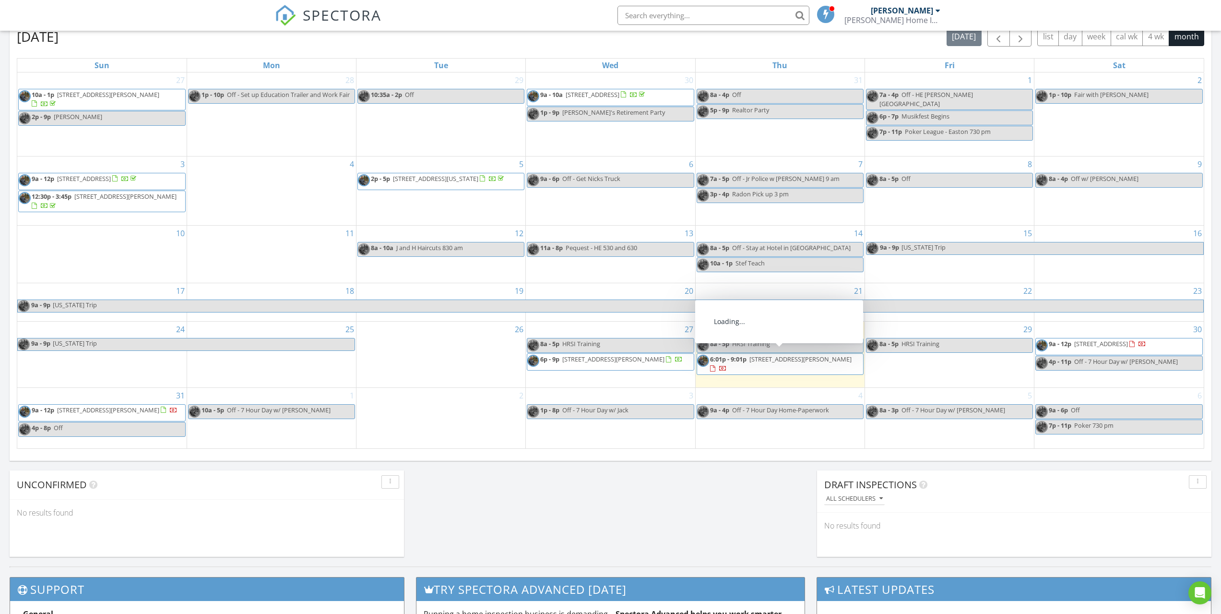
click at [763, 362] on span "6:01p - 9:01p 358 Heckman St, Phillipsburg 08868" at bounding box center [780, 364] width 166 height 19
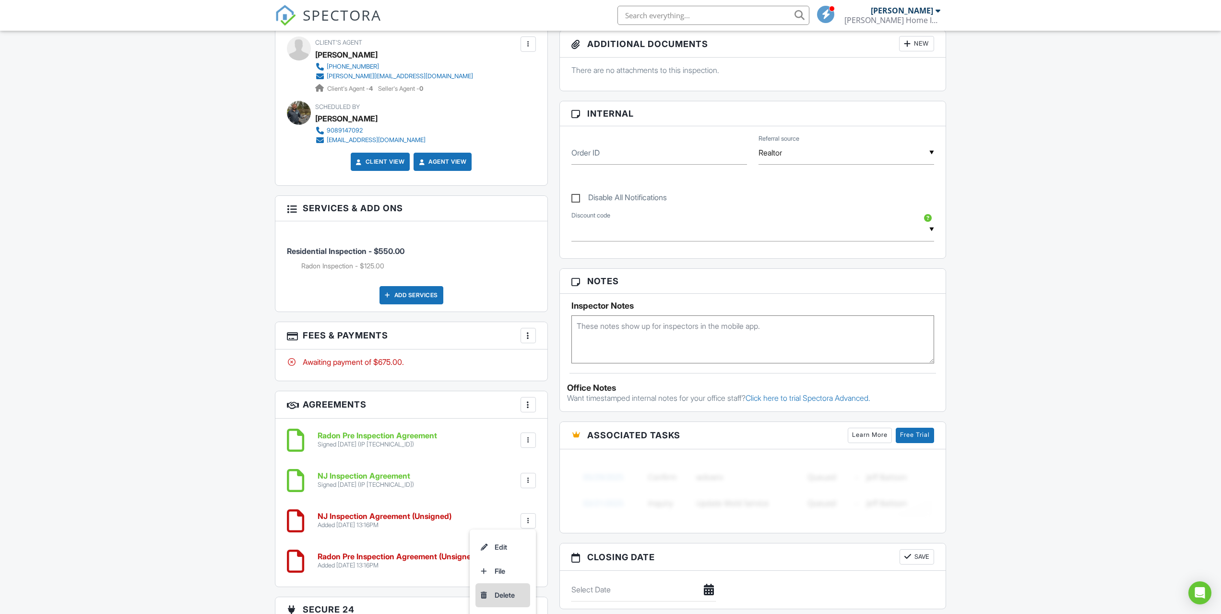
click at [499, 593] on li "Delete" at bounding box center [503, 595] width 55 height 24
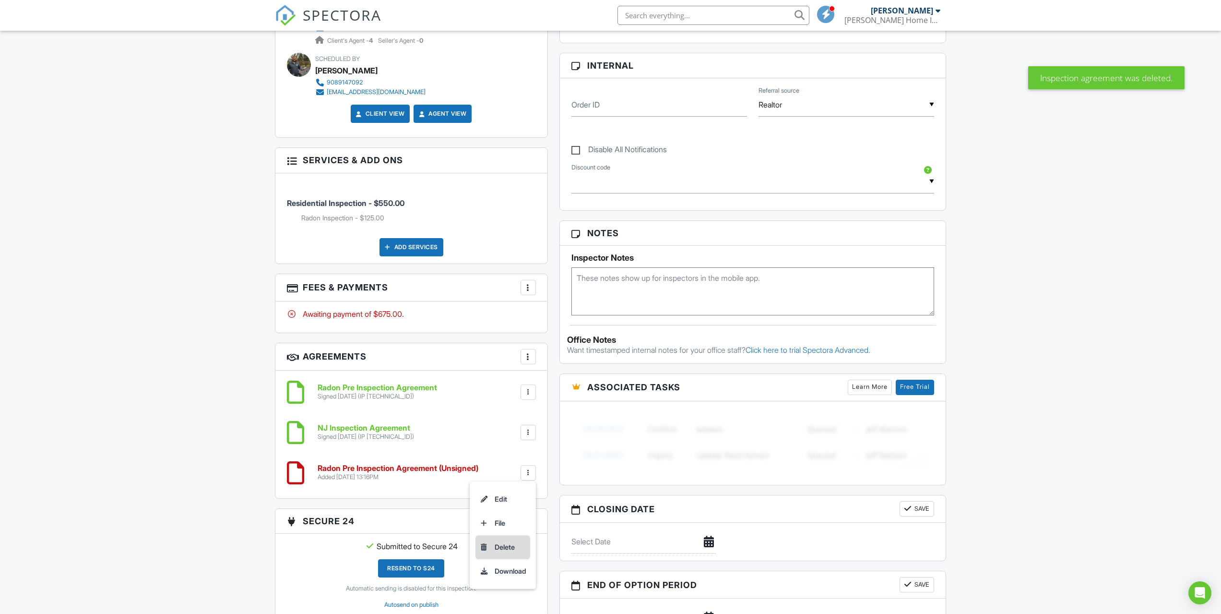
click at [499, 543] on li "Delete" at bounding box center [503, 547] width 55 height 24
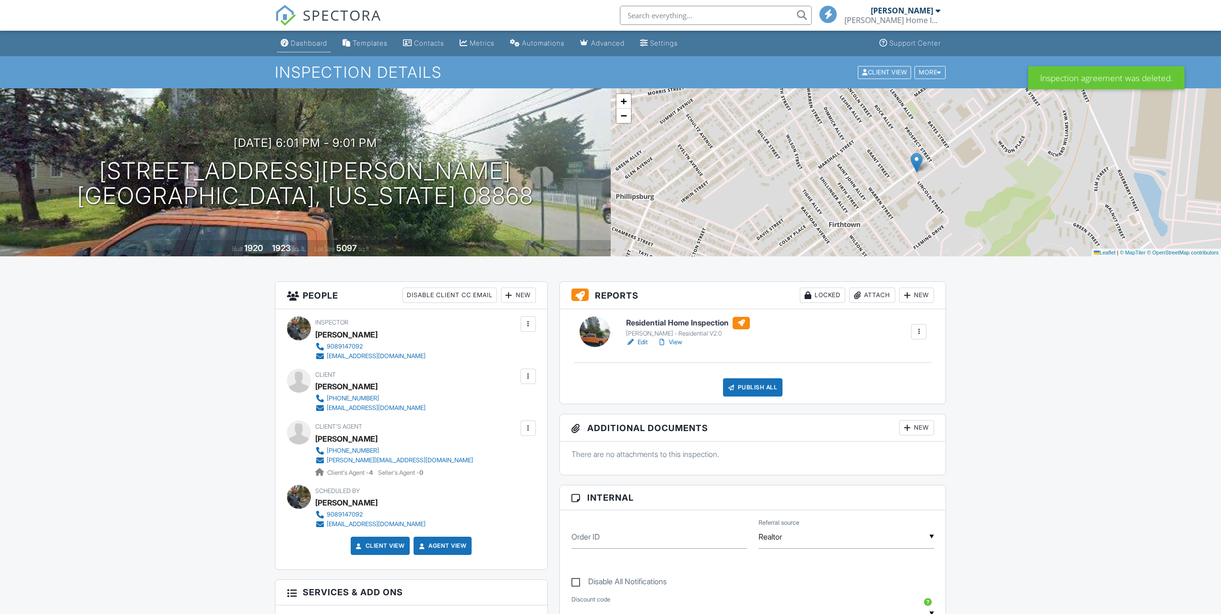
click at [306, 45] on div "Dashboard" at bounding box center [309, 43] width 36 height 8
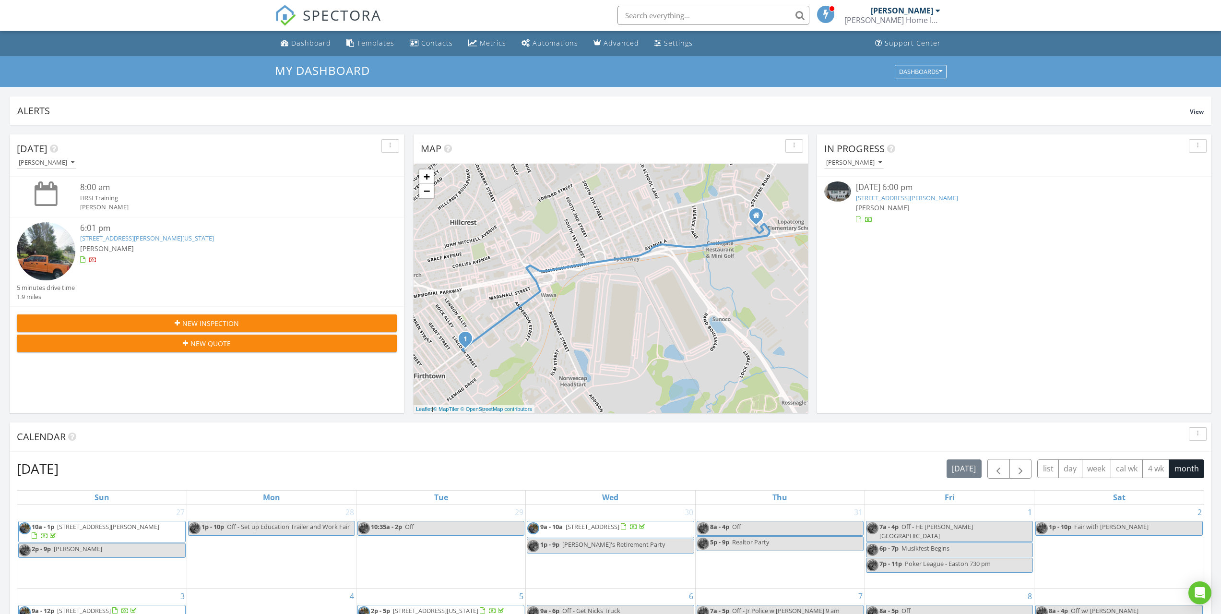
click at [839, 191] on img at bounding box center [837, 191] width 27 height 20
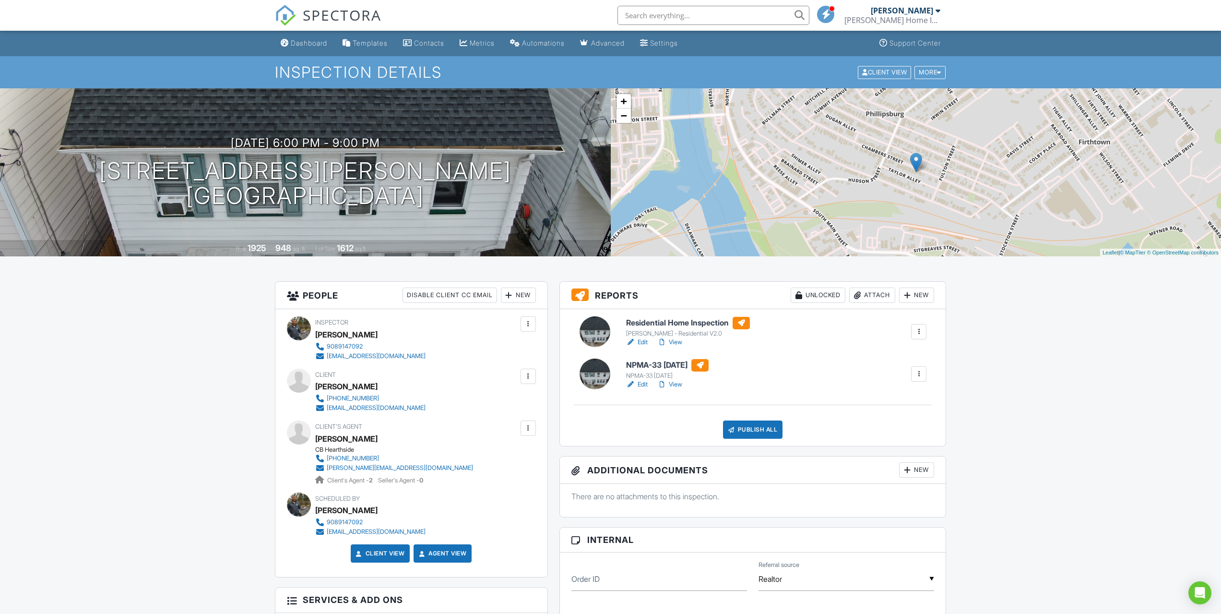
click at [594, 323] on div at bounding box center [595, 331] width 31 height 31
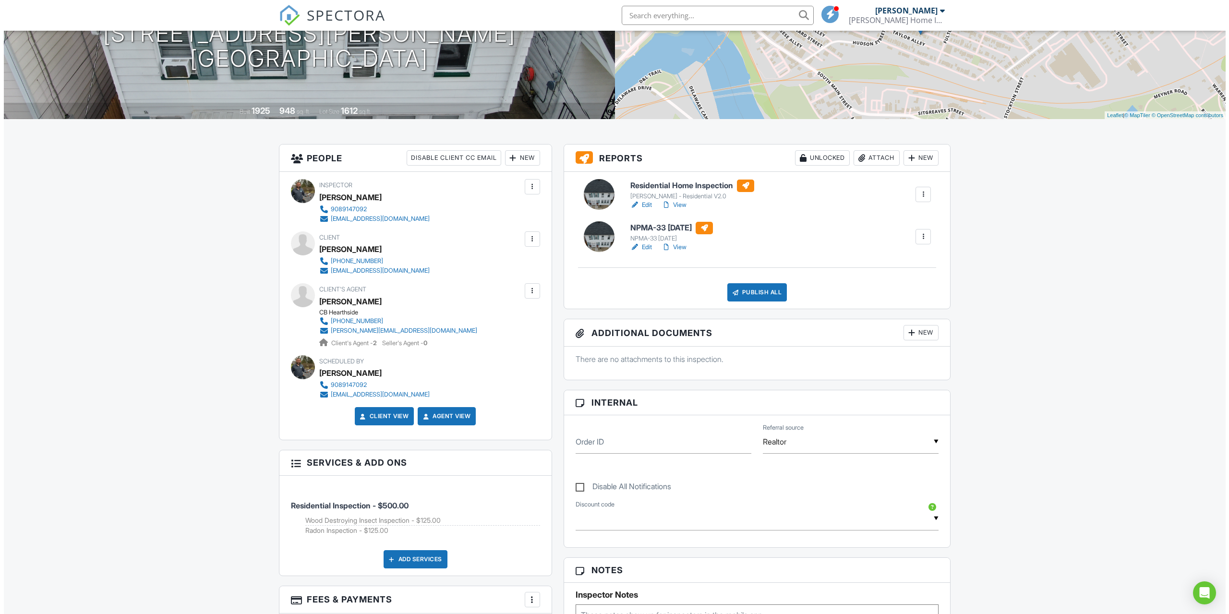
scroll to position [96, 0]
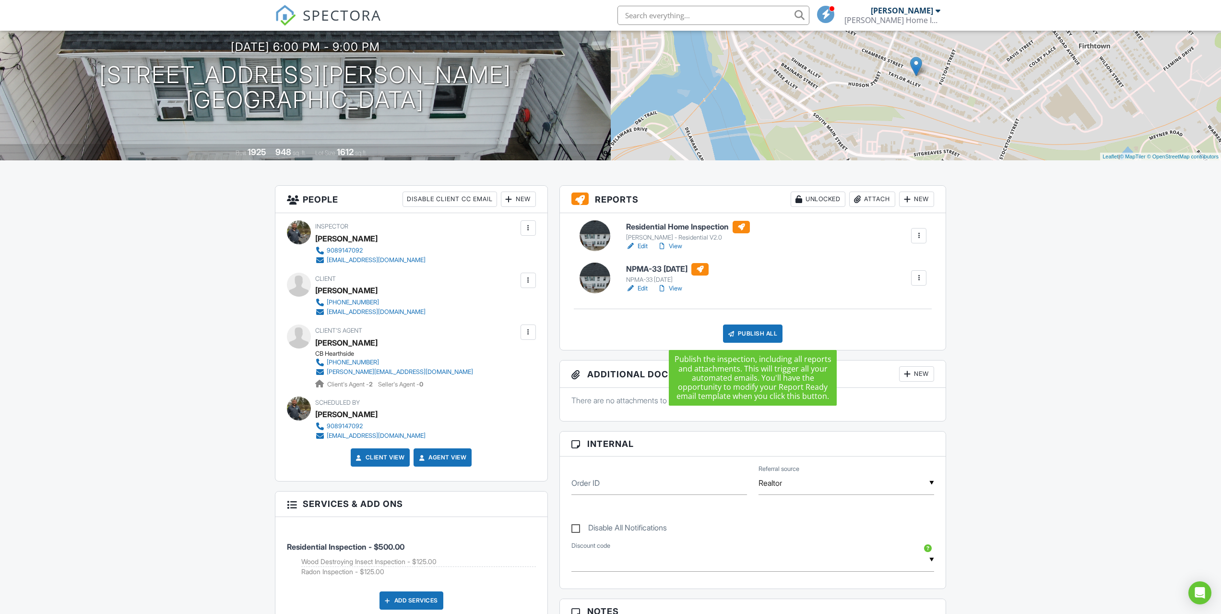
click at [752, 330] on div "Publish All" at bounding box center [753, 333] width 60 height 18
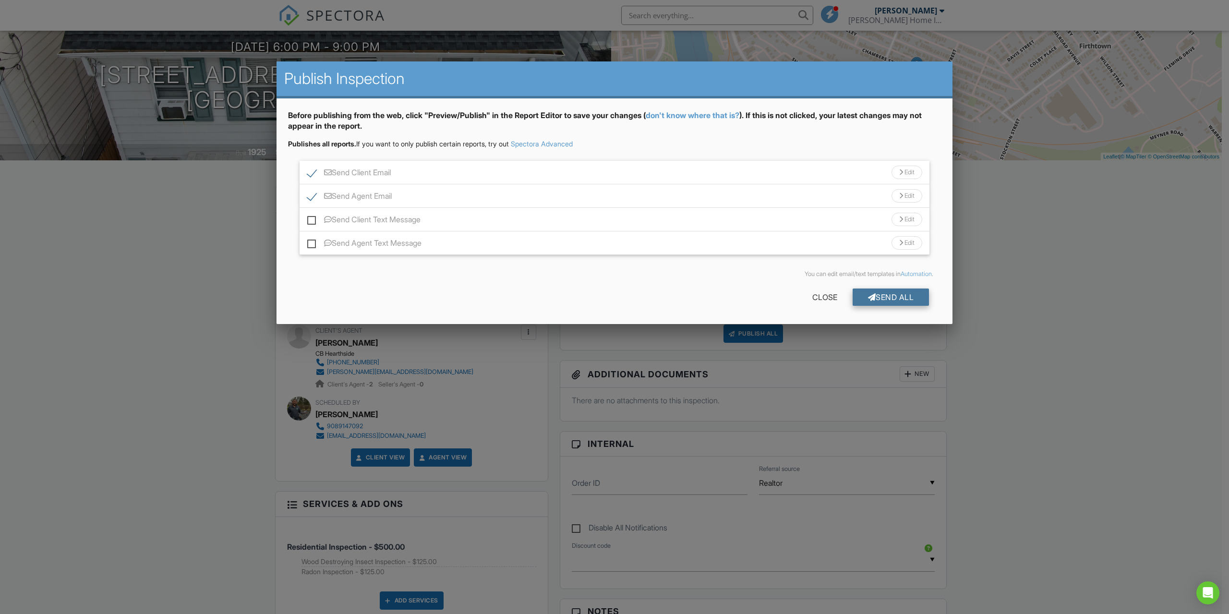
click at [898, 290] on div "Send All" at bounding box center [890, 296] width 77 height 17
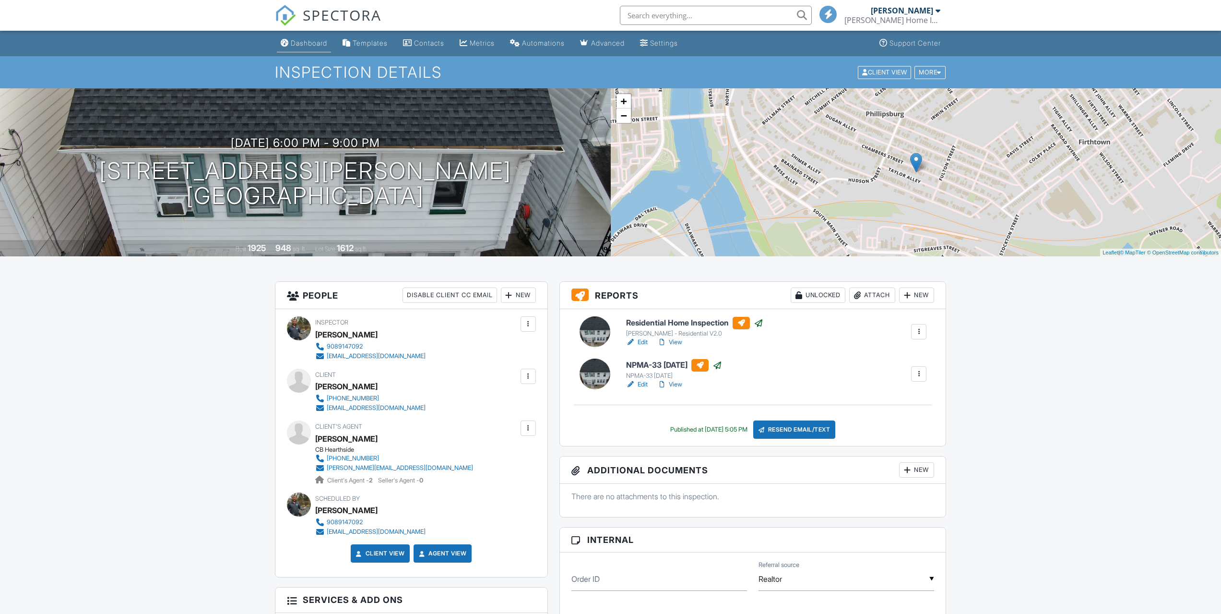
click at [310, 37] on link "Dashboard" at bounding box center [304, 44] width 54 height 18
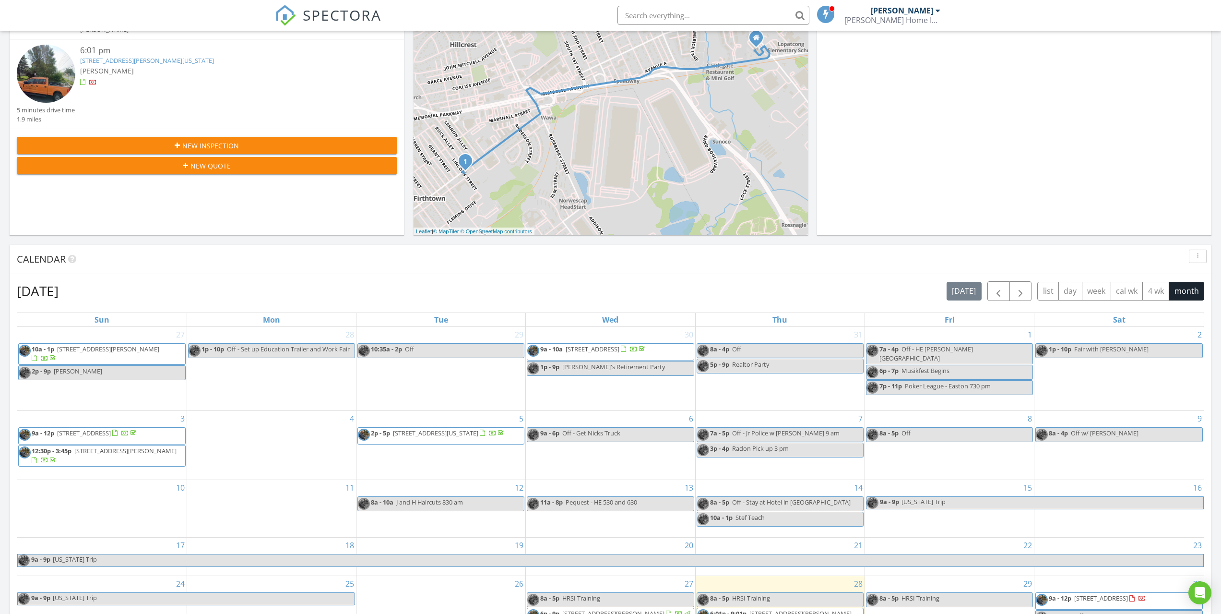
scroll to position [384, 0]
